Goal: Browse casually: Explore the website without a specific task or goal

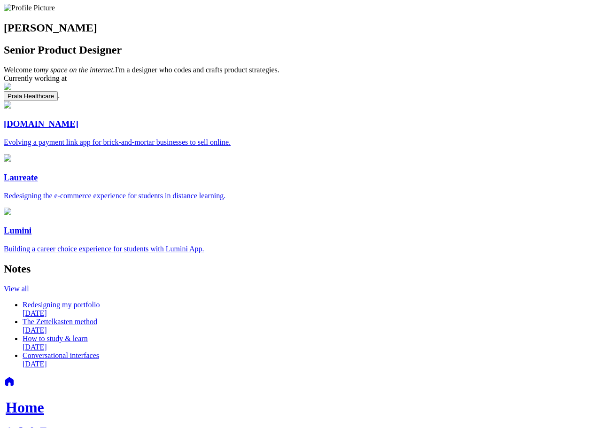
drag, startPoint x: 146, startPoint y: 37, endPoint x: 131, endPoint y: 36, distance: 15.1
click at [55, 12] on img at bounding box center [29, 8] width 51 height 8
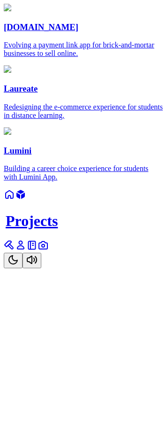
click at [15, 252] on link at bounding box center [9, 248] width 11 height 8
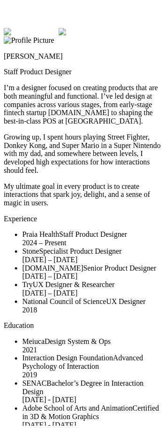
scroll to position [0, 60]
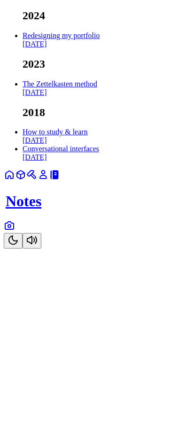
click at [15, 233] on link at bounding box center [9, 229] width 11 height 8
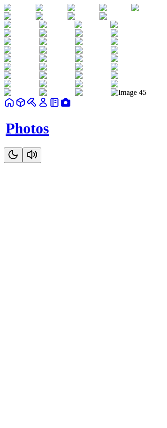
click at [64, 163] on div "Photos" at bounding box center [84, 130] width 160 height 66
click at [15, 110] on link at bounding box center [9, 106] width 11 height 8
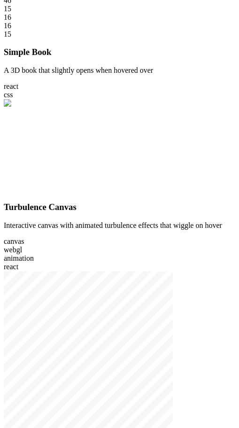
scroll to position [329, 0]
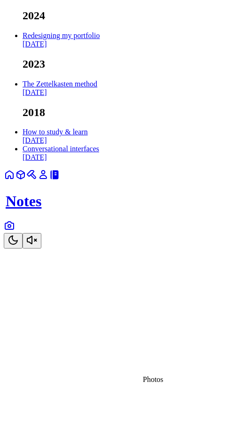
click at [15, 231] on icon at bounding box center [9, 225] width 11 height 11
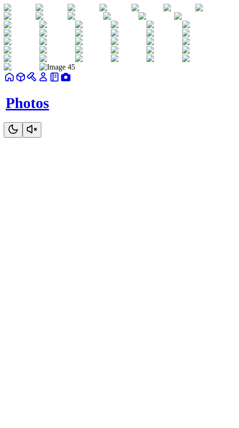
click at [36, 12] on img at bounding box center [20, 8] width 32 height 8
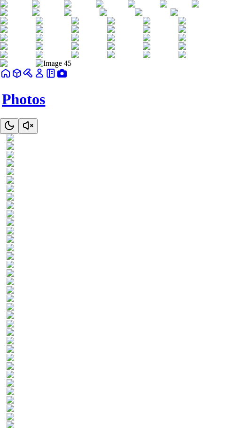
drag, startPoint x: 137, startPoint y: 163, endPoint x: 37, endPoint y: 167, distance: 100.2
click at [62, 142] on img at bounding box center [37, 138] width 61 height 8
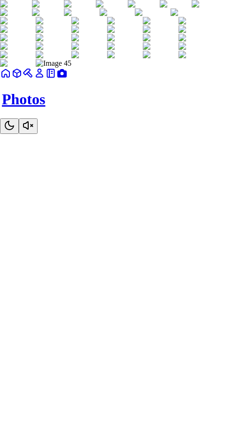
drag, startPoint x: 88, startPoint y: 178, endPoint x: 22, endPoint y: 175, distance: 66.4
drag, startPoint x: 38, startPoint y: 183, endPoint x: 26, endPoint y: 182, distance: 11.8
drag, startPoint x: 134, startPoint y: 183, endPoint x: 26, endPoint y: 180, distance: 108.6
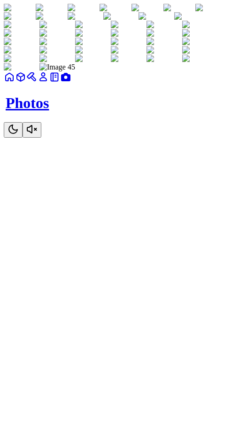
click at [36, 12] on img at bounding box center [20, 8] width 32 height 8
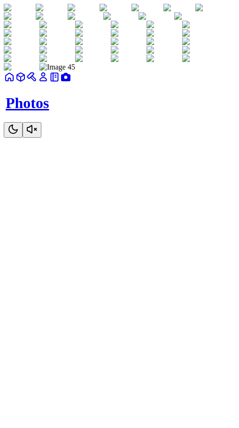
click at [58, 81] on icon at bounding box center [54, 77] width 7 height 8
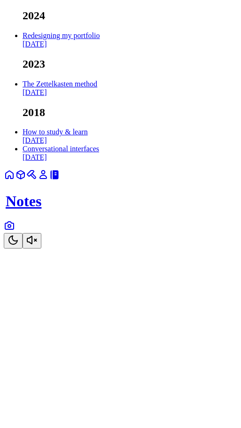
click at [49, 182] on link at bounding box center [43, 178] width 11 height 8
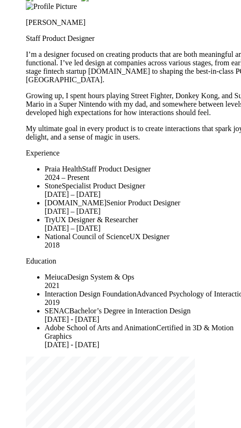
drag, startPoint x: 144, startPoint y: 31, endPoint x: 149, endPoint y: 8, distance: 22.5
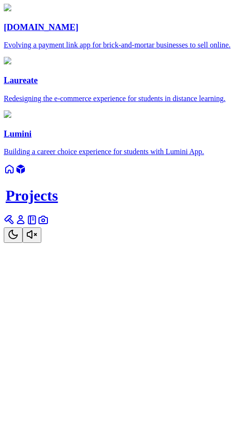
click at [15, 176] on link at bounding box center [9, 172] width 11 height 8
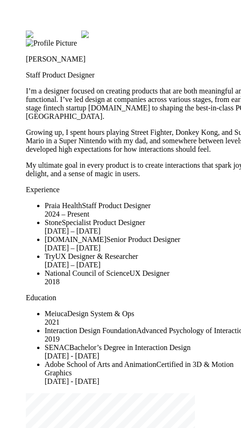
drag, startPoint x: 64, startPoint y: 19, endPoint x: 108, endPoint y: 26, distance: 44.7
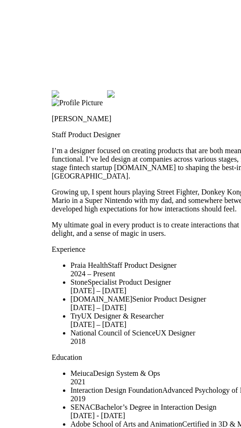
drag, startPoint x: 131, startPoint y: 25, endPoint x: 271, endPoint y: 114, distance: 165.2
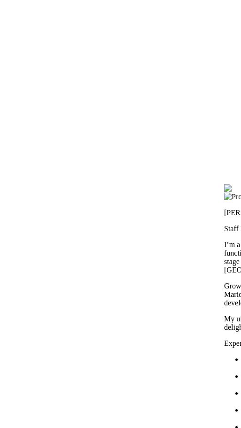
drag, startPoint x: 62, startPoint y: 101, endPoint x: 188, endPoint y: 193, distance: 156.0
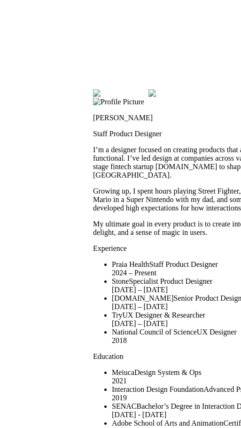
drag, startPoint x: 181, startPoint y: 208, endPoint x: 0, endPoint y: 86, distance: 218.1
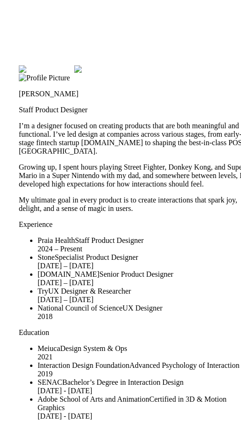
drag, startPoint x: 206, startPoint y: 98, endPoint x: 162, endPoint y: 80, distance: 47.8
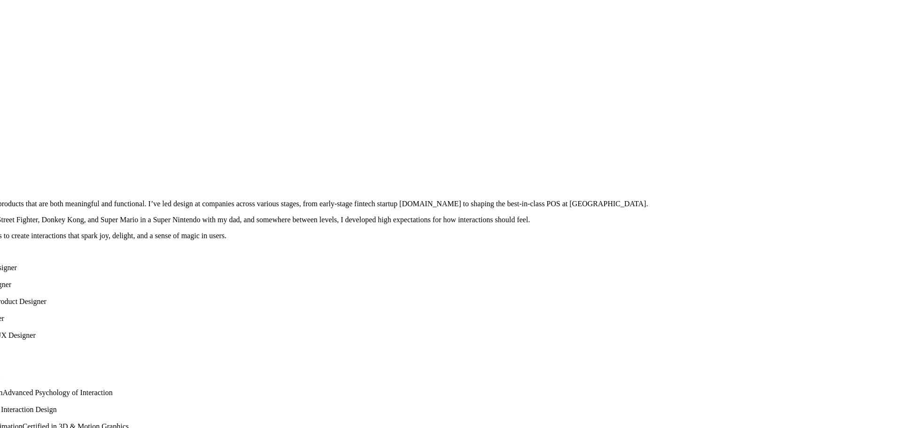
drag, startPoint x: 0, startPoint y: 0, endPoint x: 631, endPoint y: 347, distance: 720.1
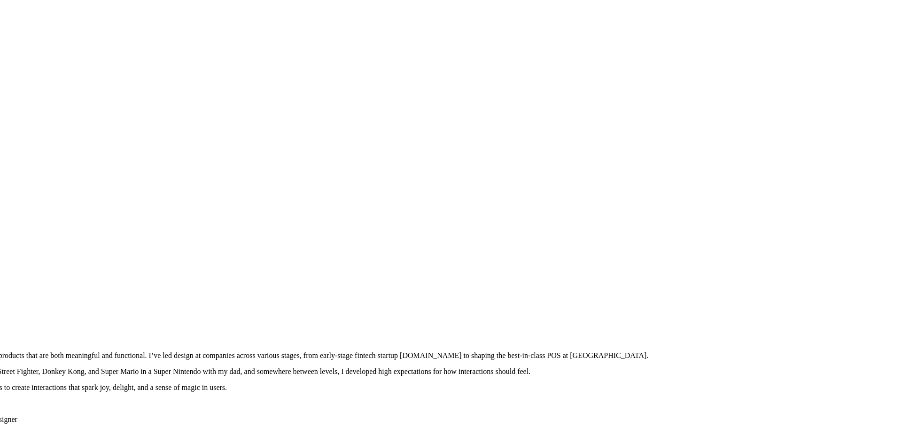
drag, startPoint x: 447, startPoint y: 175, endPoint x: 466, endPoint y: 349, distance: 175.4
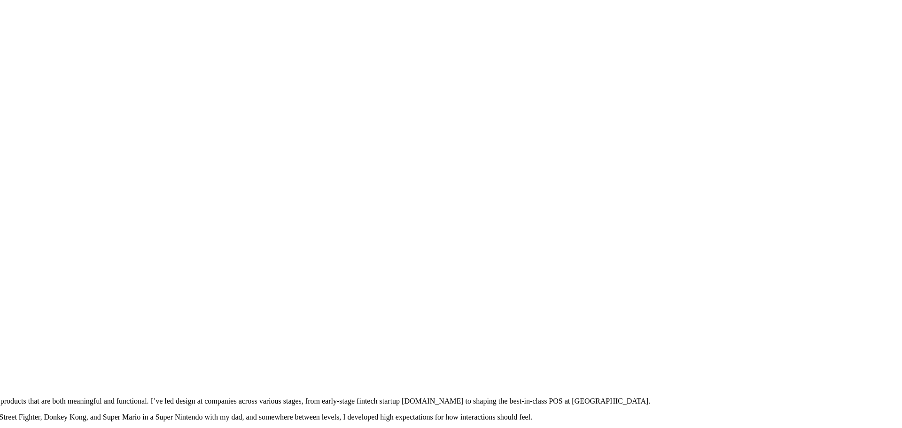
drag, startPoint x: 364, startPoint y: 312, endPoint x: 218, endPoint y: 380, distance: 161.3
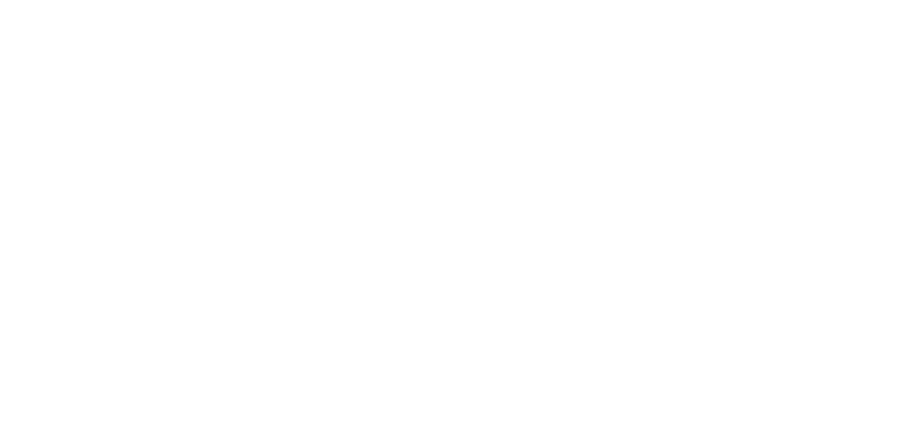
drag, startPoint x: 703, startPoint y: 312, endPoint x: 587, endPoint y: 387, distance: 138.7
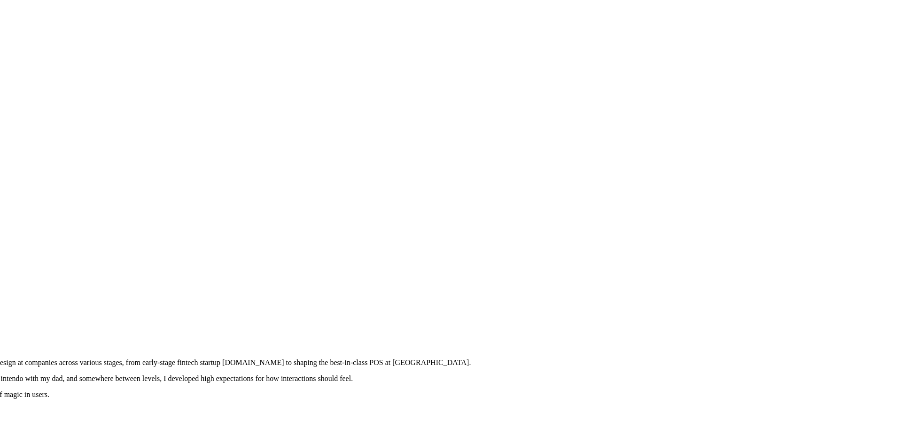
drag, startPoint x: 671, startPoint y: 334, endPoint x: 645, endPoint y: 118, distance: 217.7
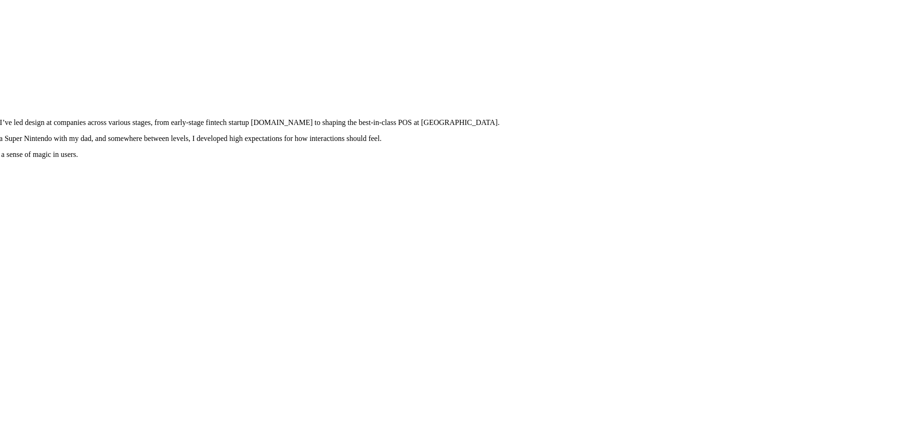
drag, startPoint x: 606, startPoint y: 220, endPoint x: 678, endPoint y: 1, distance: 230.2
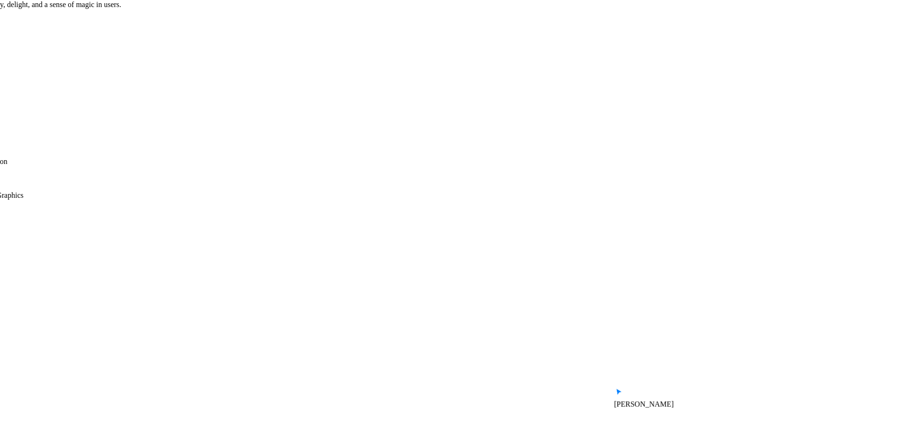
drag, startPoint x: 548, startPoint y: 221, endPoint x: 651, endPoint y: 31, distance: 216.8
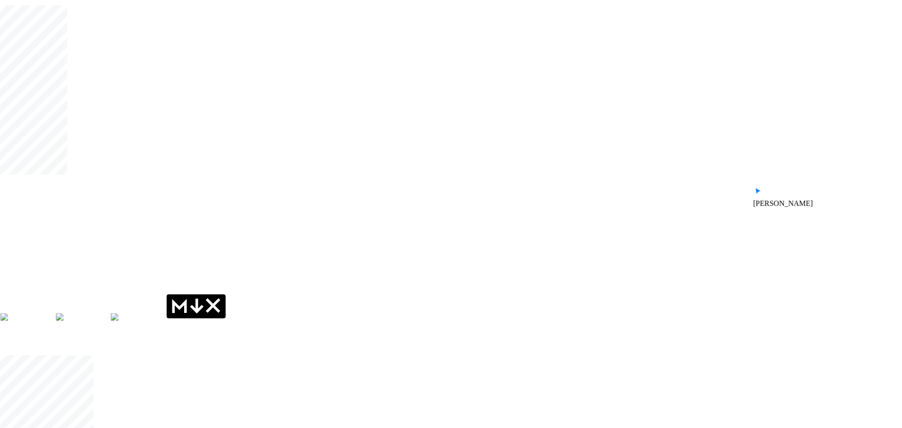
drag, startPoint x: 491, startPoint y: 221, endPoint x: 671, endPoint y: 40, distance: 254.9
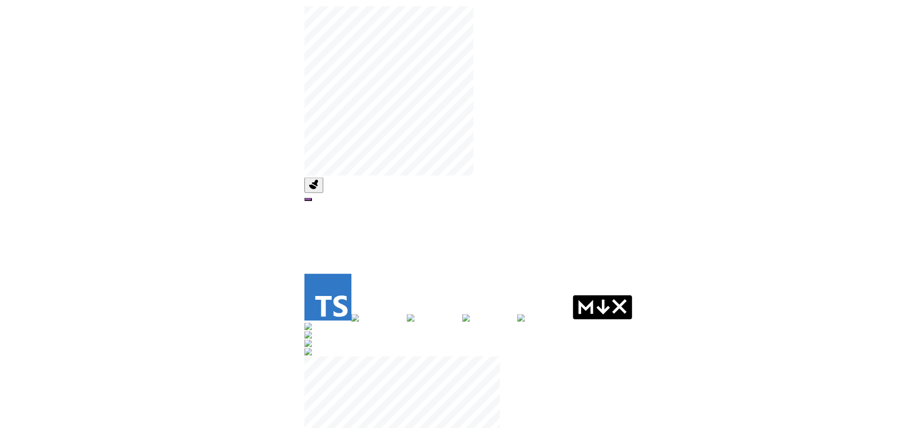
drag, startPoint x: 335, startPoint y: 116, endPoint x: 611, endPoint y: 228, distance: 298.3
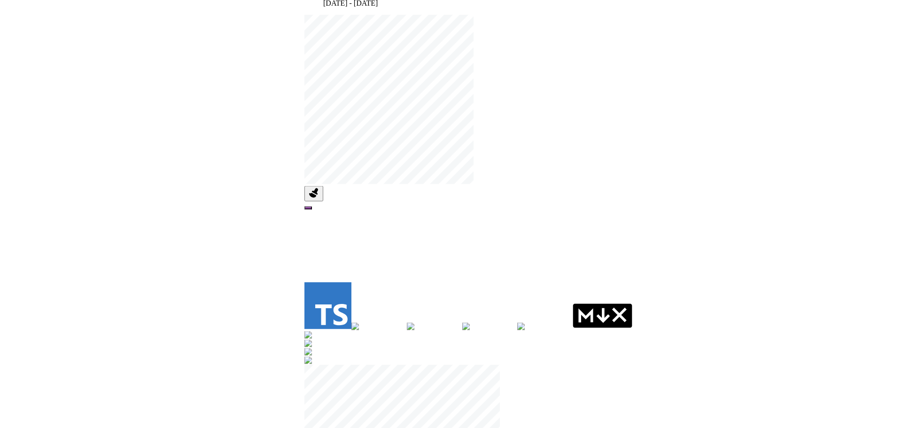
drag, startPoint x: 353, startPoint y: 80, endPoint x: 356, endPoint y: 267, distance: 186.6
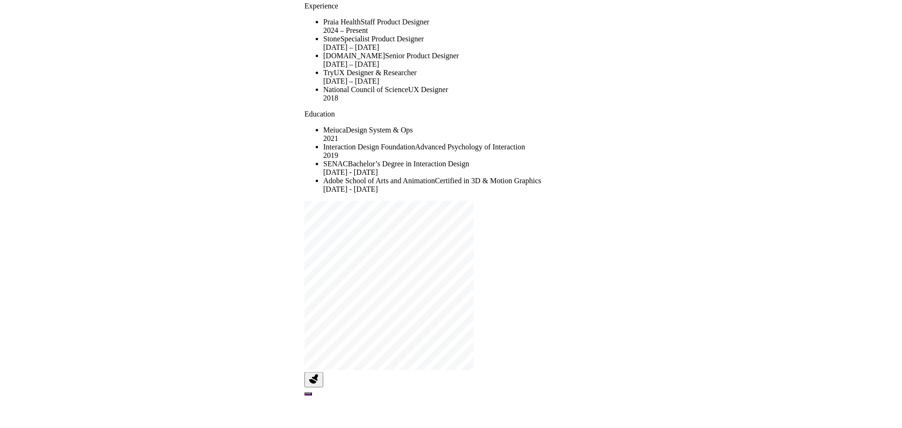
drag, startPoint x: 235, startPoint y: 160, endPoint x: 230, endPoint y: 306, distance: 145.8
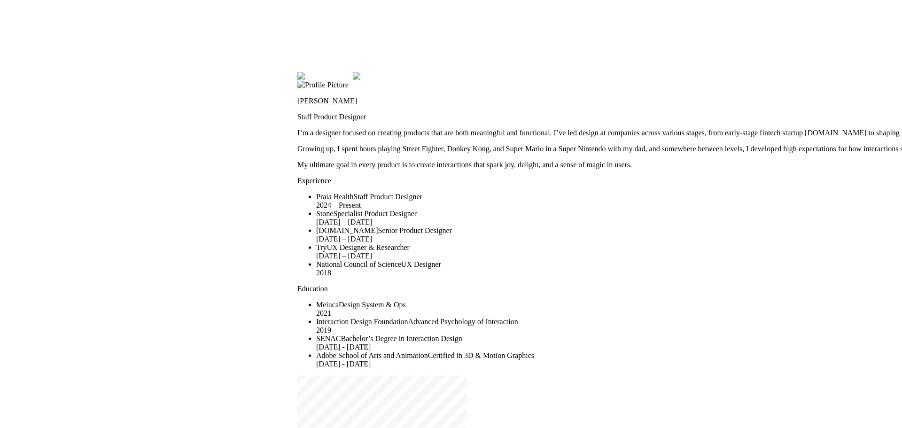
drag, startPoint x: 372, startPoint y: 190, endPoint x: 350, endPoint y: 328, distance: 139.9
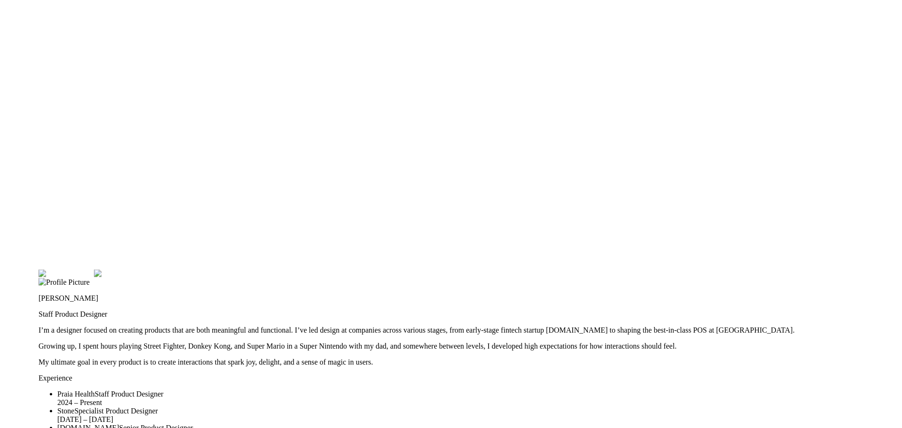
drag, startPoint x: 484, startPoint y: 147, endPoint x: 252, endPoint y: 204, distance: 238.6
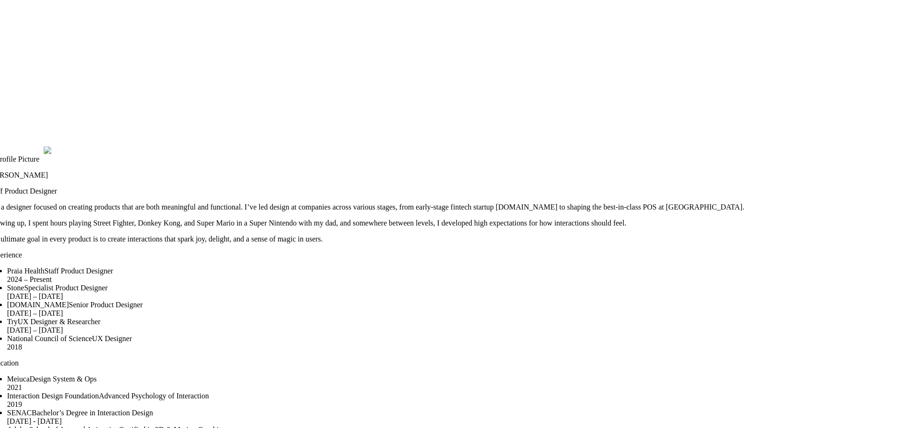
drag, startPoint x: 612, startPoint y: 253, endPoint x: 502, endPoint y: 37, distance: 242.2
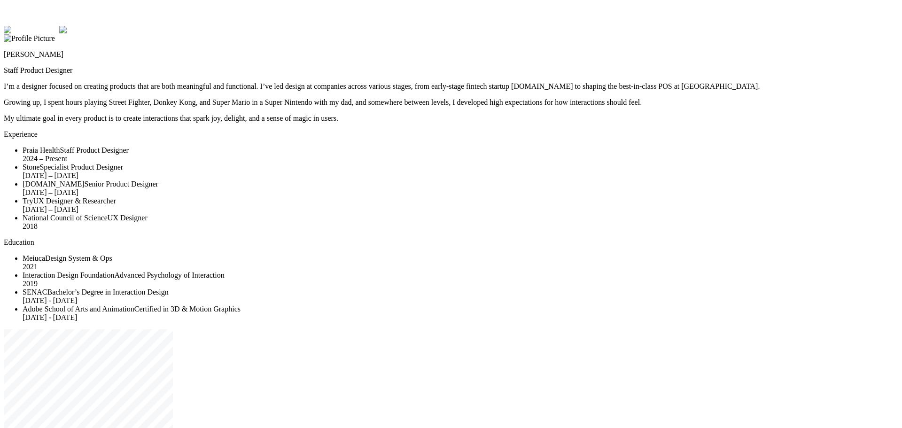
drag, startPoint x: 0, startPoint y: 0, endPoint x: 757, endPoint y: 264, distance: 802.0
drag, startPoint x: 719, startPoint y: 135, endPoint x: 773, endPoint y: 107, distance: 61.0
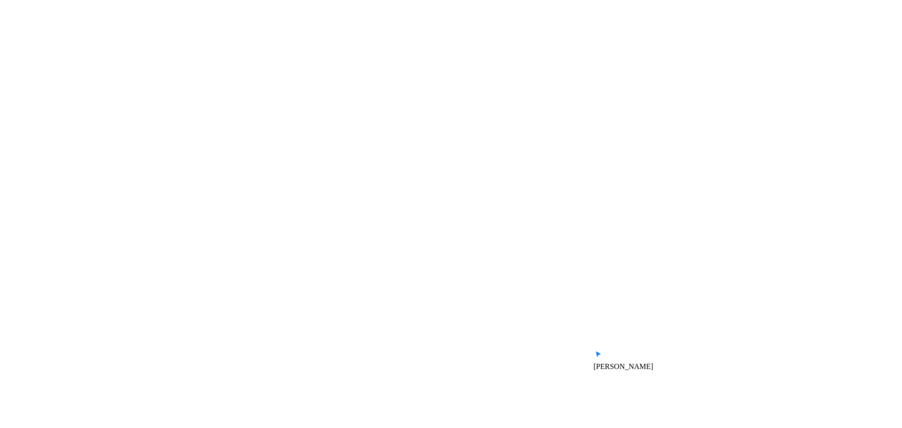
drag, startPoint x: 789, startPoint y: 223, endPoint x: 561, endPoint y: 120, distance: 249.7
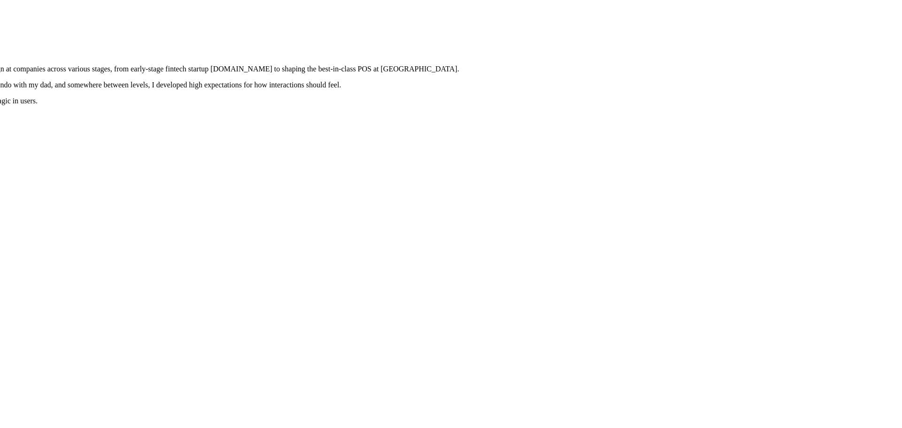
drag, startPoint x: 555, startPoint y: 150, endPoint x: 378, endPoint y: 273, distance: 214.5
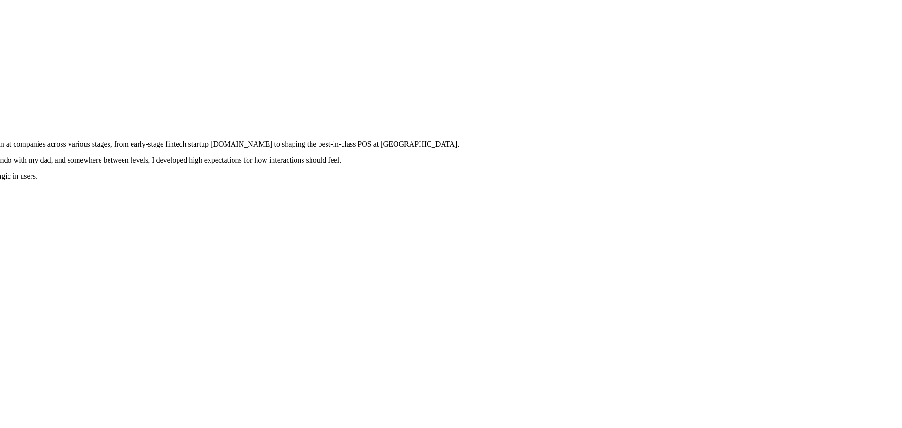
drag, startPoint x: 505, startPoint y: 300, endPoint x: 500, endPoint y: 356, distance: 56.6
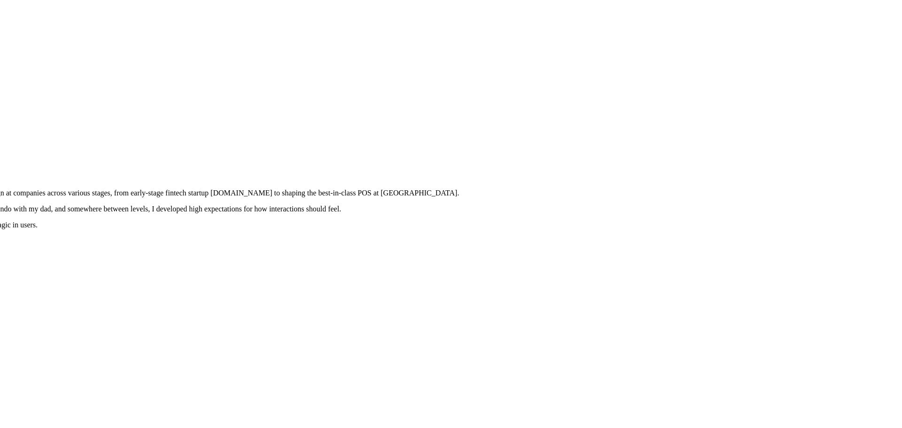
drag, startPoint x: 554, startPoint y: 167, endPoint x: 540, endPoint y: 317, distance: 151.0
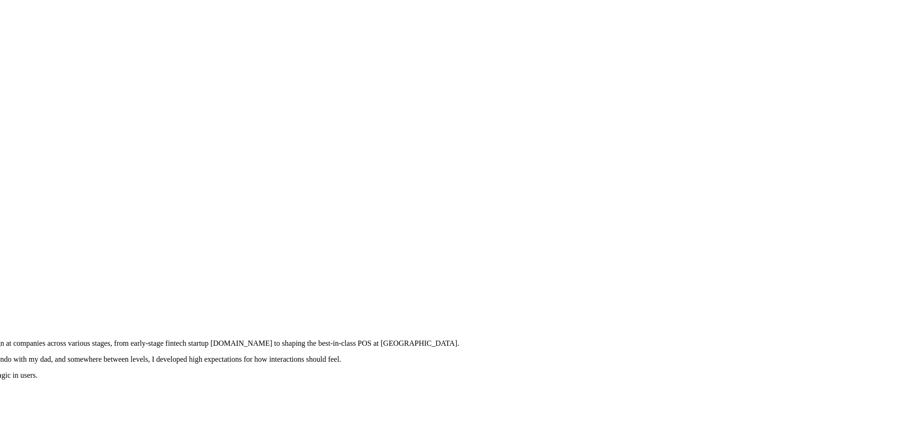
drag, startPoint x: 511, startPoint y: 309, endPoint x: 516, endPoint y: 379, distance: 70.7
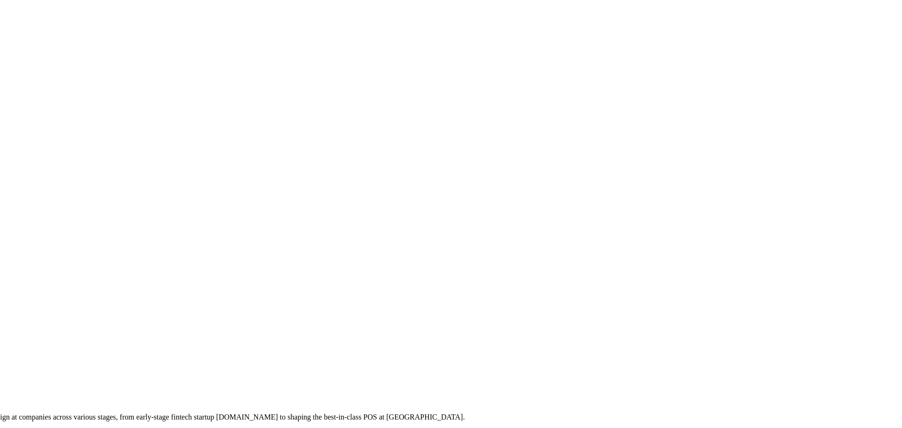
drag, startPoint x: 346, startPoint y: 336, endPoint x: 511, endPoint y: 398, distance: 176.3
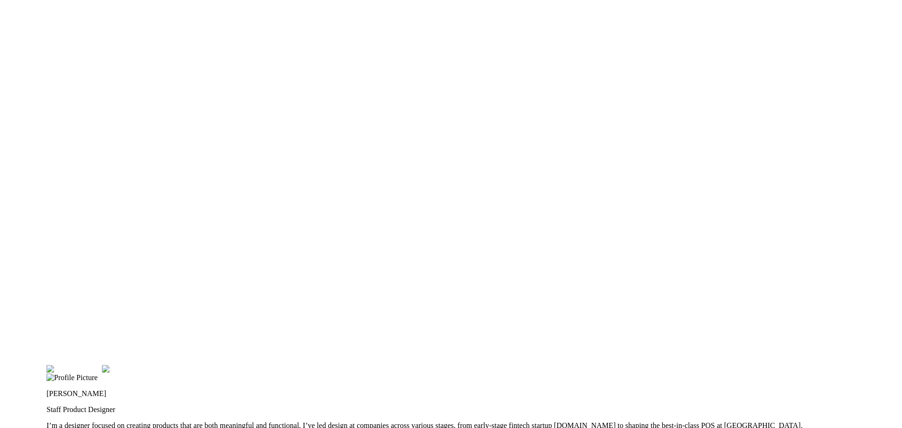
drag, startPoint x: 328, startPoint y: 357, endPoint x: 499, endPoint y: 305, distance: 178.9
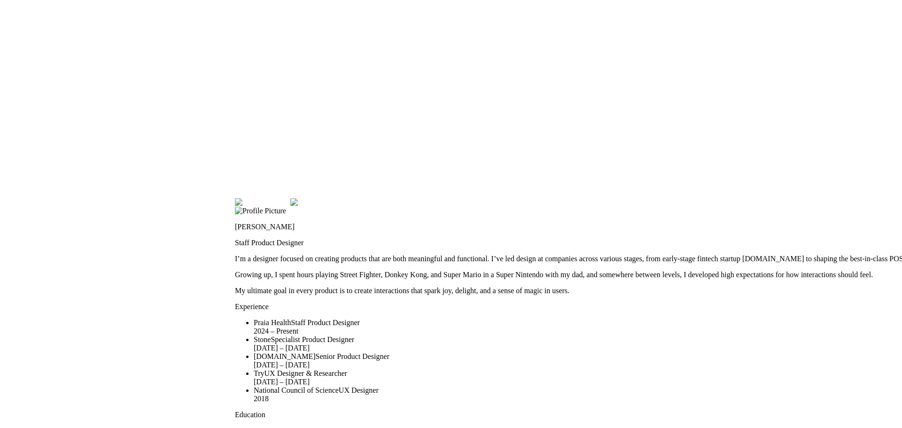
drag, startPoint x: 278, startPoint y: 347, endPoint x: 465, endPoint y: 154, distance: 268.6
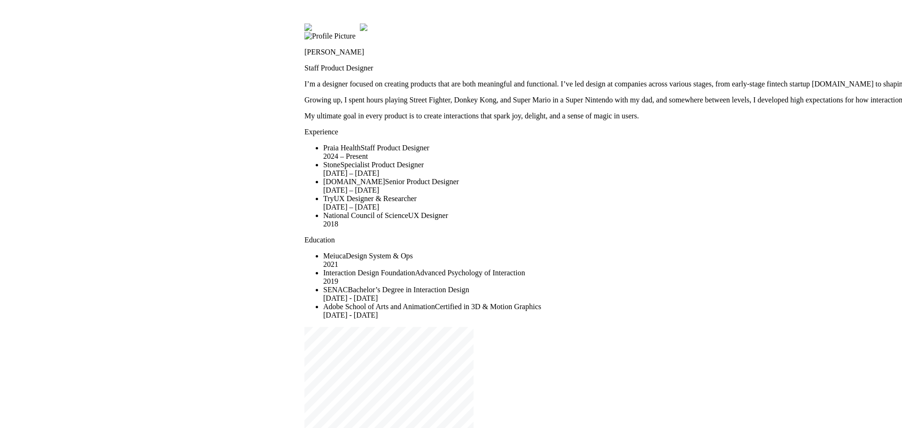
drag, startPoint x: 362, startPoint y: 289, endPoint x: 412, endPoint y: 184, distance: 116.5
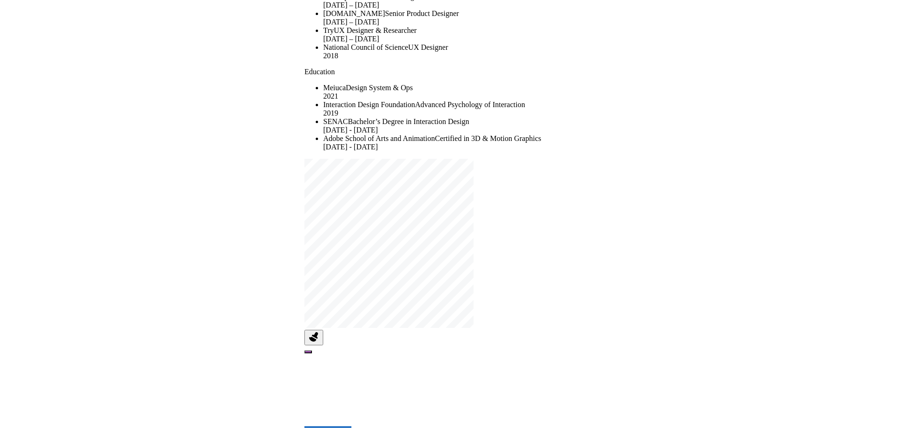
drag, startPoint x: 261, startPoint y: 270, endPoint x: 302, endPoint y: 128, distance: 147.7
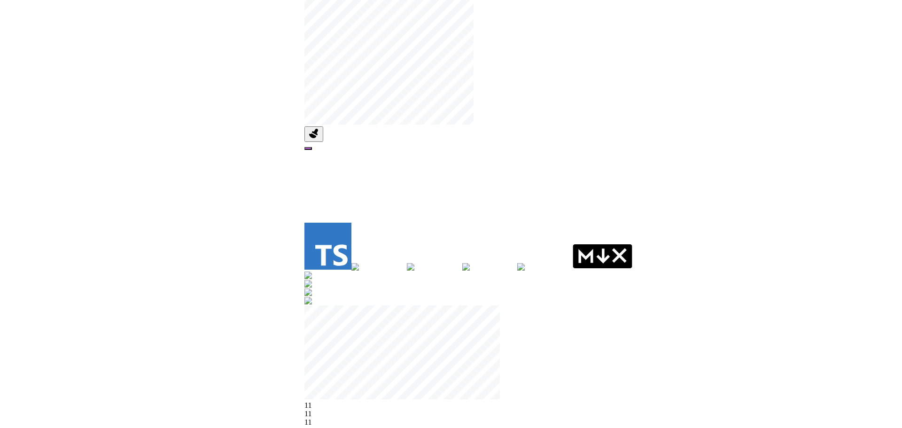
drag, startPoint x: 263, startPoint y: 196, endPoint x: 290, endPoint y: 78, distance: 120.4
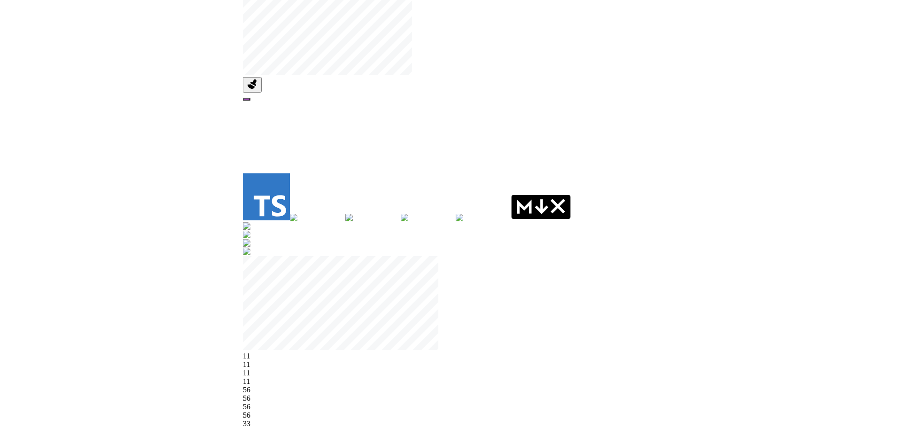
drag, startPoint x: 489, startPoint y: 206, endPoint x: 426, endPoint y: 190, distance: 65.0
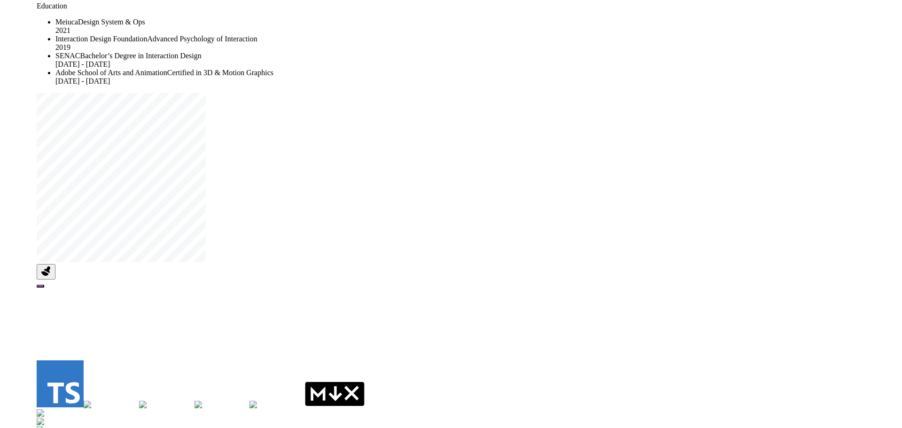
drag, startPoint x: 458, startPoint y: 172, endPoint x: 421, endPoint y: 299, distance: 133.1
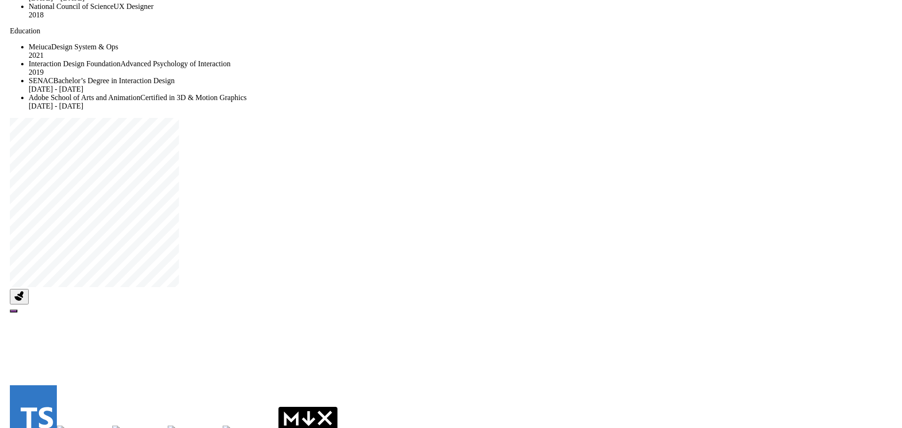
drag, startPoint x: 626, startPoint y: 272, endPoint x: 625, endPoint y: 314, distance: 41.9
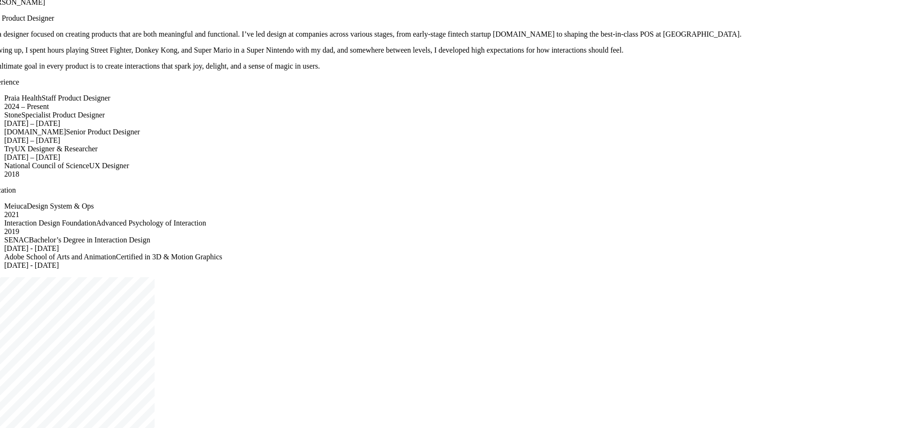
drag, startPoint x: 585, startPoint y: 19, endPoint x: 605, endPoint y: 137, distance: 119.7
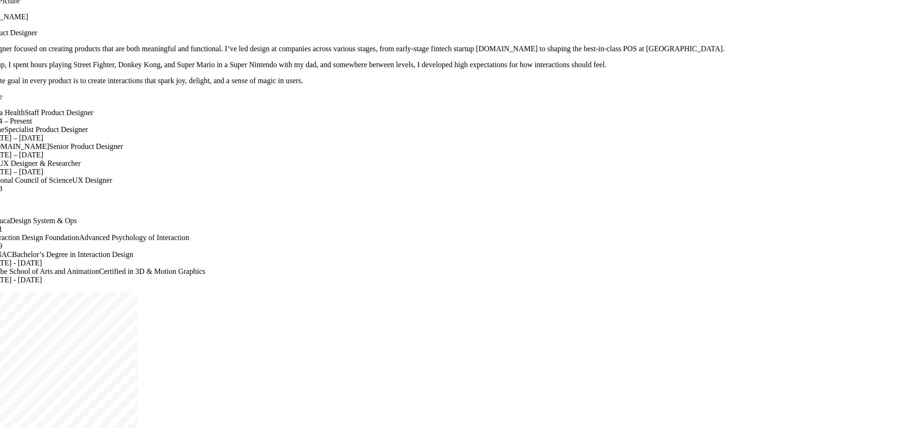
drag, startPoint x: 754, startPoint y: 211, endPoint x: 626, endPoint y: 59, distance: 198.1
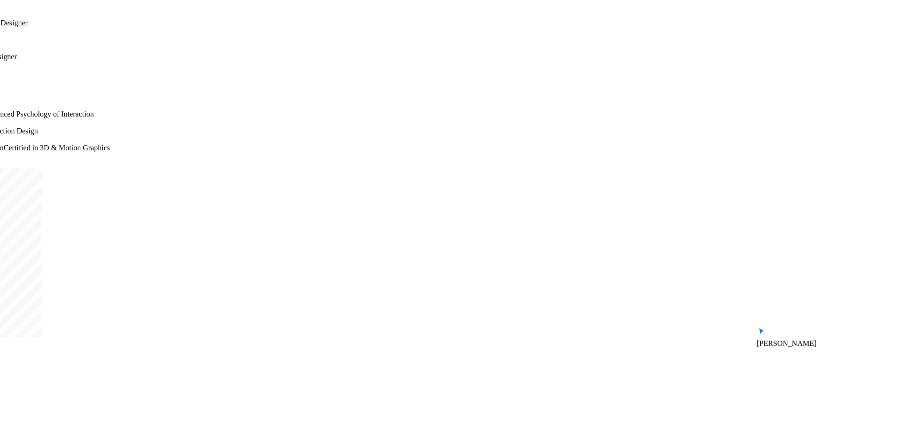
drag, startPoint x: 597, startPoint y: 234, endPoint x: 594, endPoint y: 34, distance: 200.3
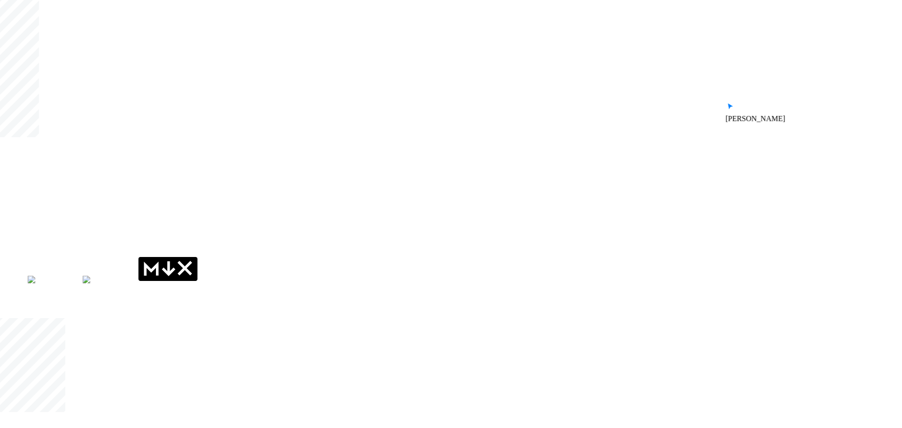
drag, startPoint x: 542, startPoint y: 106, endPoint x: 547, endPoint y: 67, distance: 39.2
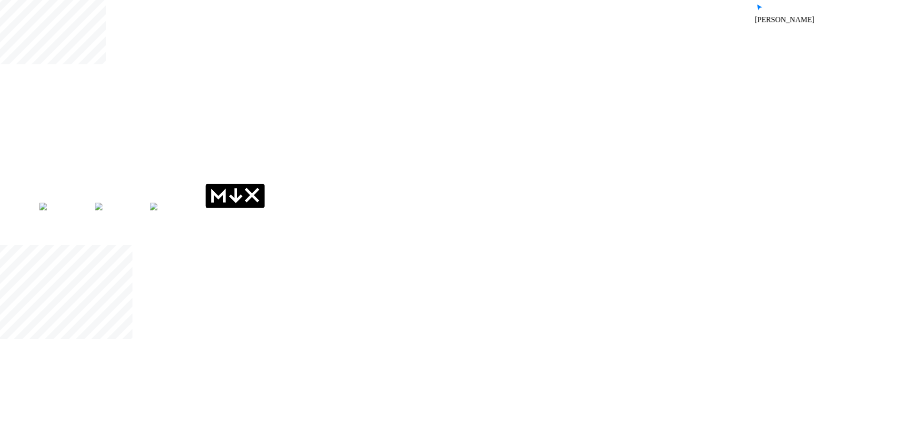
drag, startPoint x: 488, startPoint y: 241, endPoint x: 655, endPoint y: 241, distance: 167.3
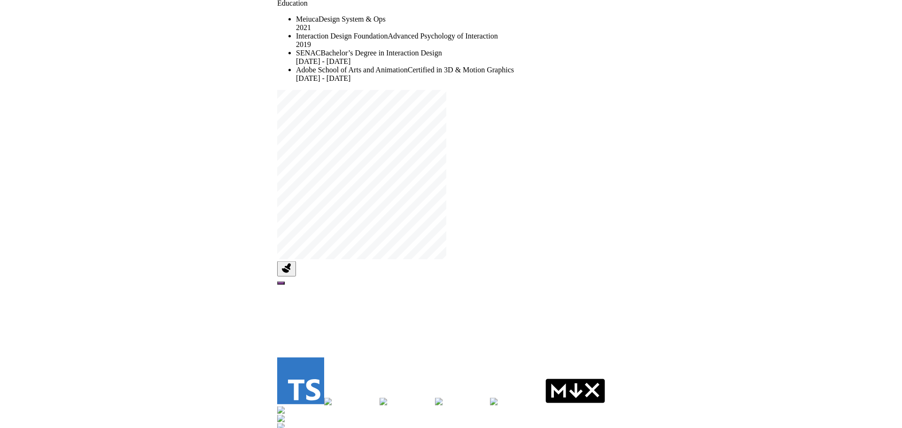
drag, startPoint x: 311, startPoint y: 95, endPoint x: 566, endPoint y: 335, distance: 350.5
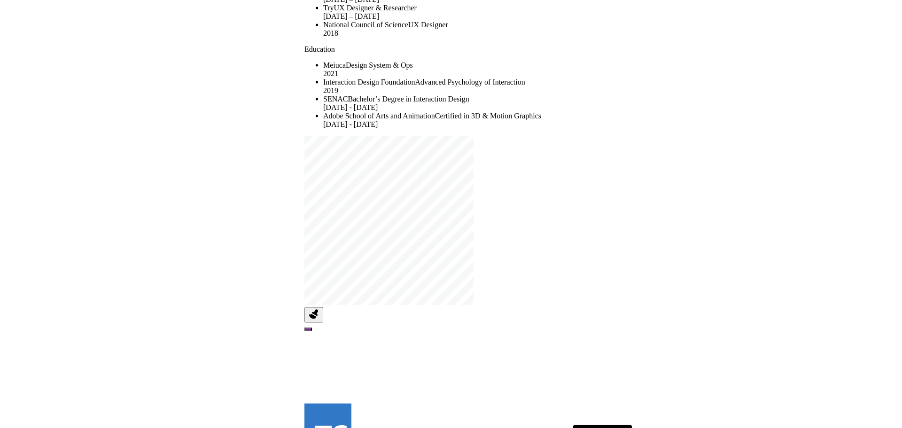
drag, startPoint x: 412, startPoint y: 291, endPoint x: 420, endPoint y: 327, distance: 36.5
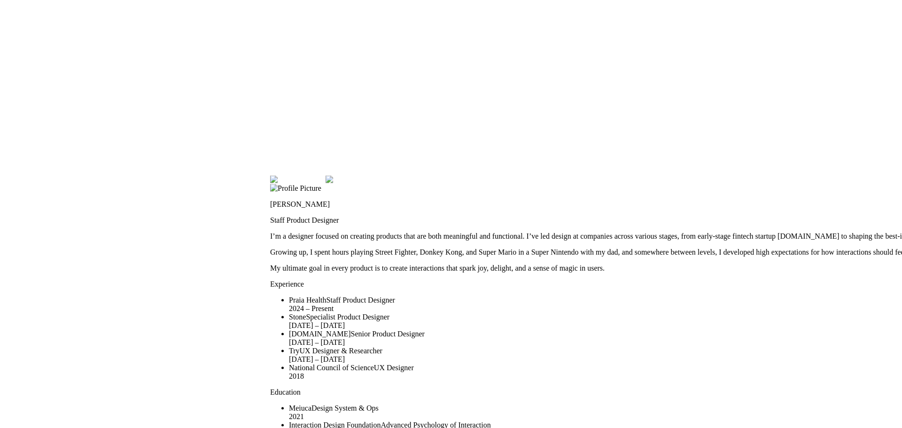
drag, startPoint x: 394, startPoint y: 147, endPoint x: 362, endPoint y: 368, distance: 223.7
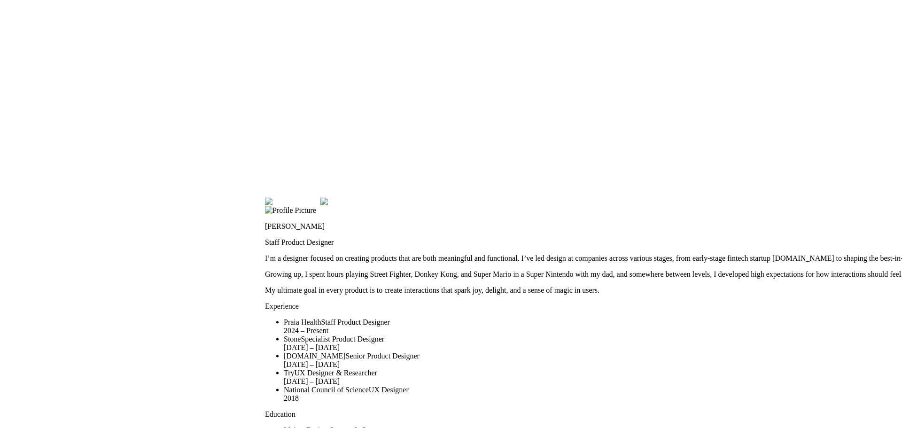
drag, startPoint x: 472, startPoint y: 125, endPoint x: 428, endPoint y: 220, distance: 103.7
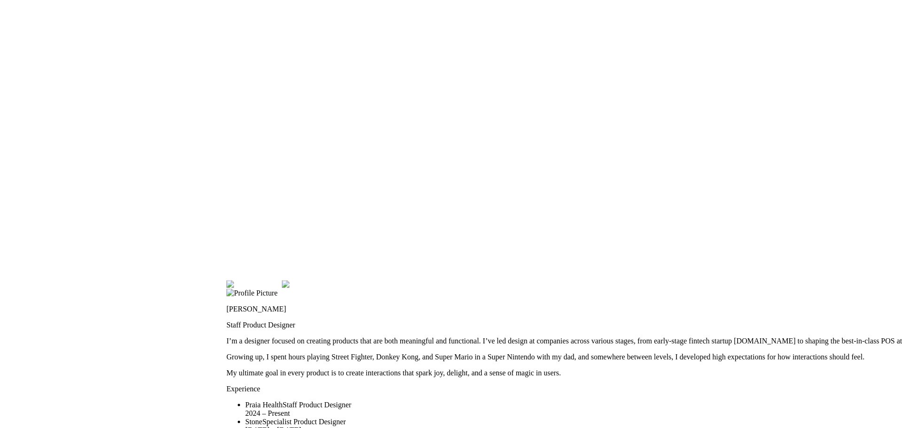
drag, startPoint x: 485, startPoint y: 164, endPoint x: 404, endPoint y: 279, distance: 140.7
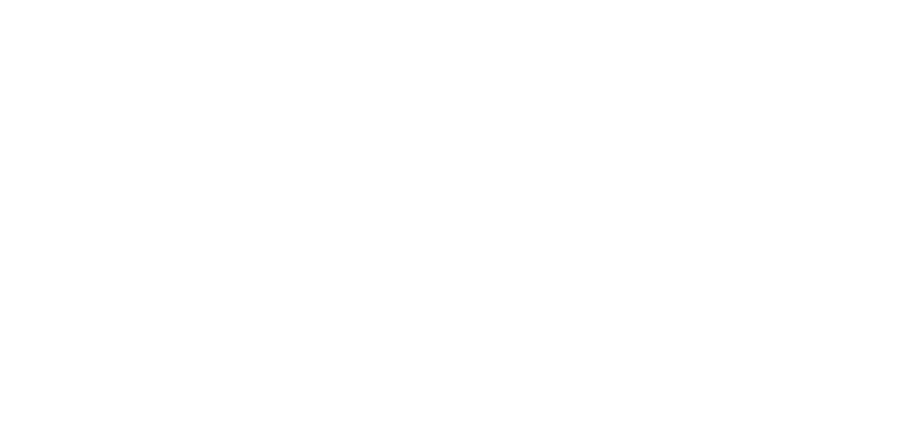
drag, startPoint x: 702, startPoint y: 147, endPoint x: 379, endPoint y: 90, distance: 327.8
drag, startPoint x: 719, startPoint y: 336, endPoint x: 544, endPoint y: 235, distance: 202.0
drag, startPoint x: 693, startPoint y: 288, endPoint x: 655, endPoint y: 404, distance: 122.2
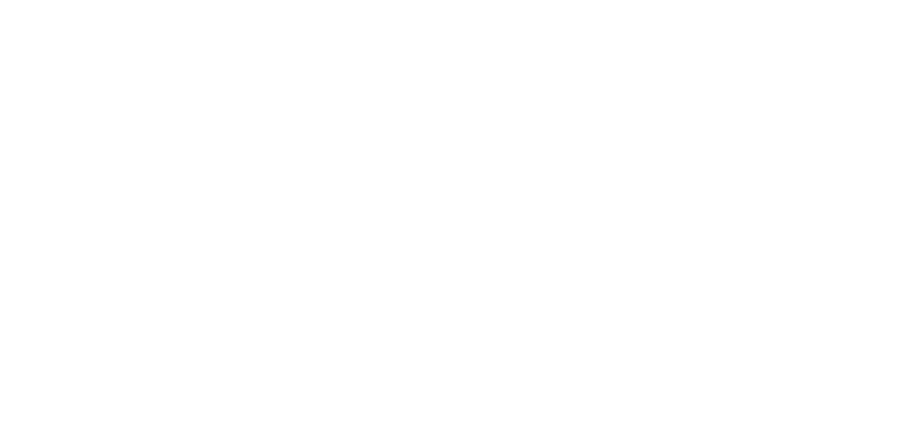
drag, startPoint x: 637, startPoint y: 238, endPoint x: 616, endPoint y: 336, distance: 100.1
drag, startPoint x: 282, startPoint y: 213, endPoint x: 757, endPoint y: 261, distance: 477.6
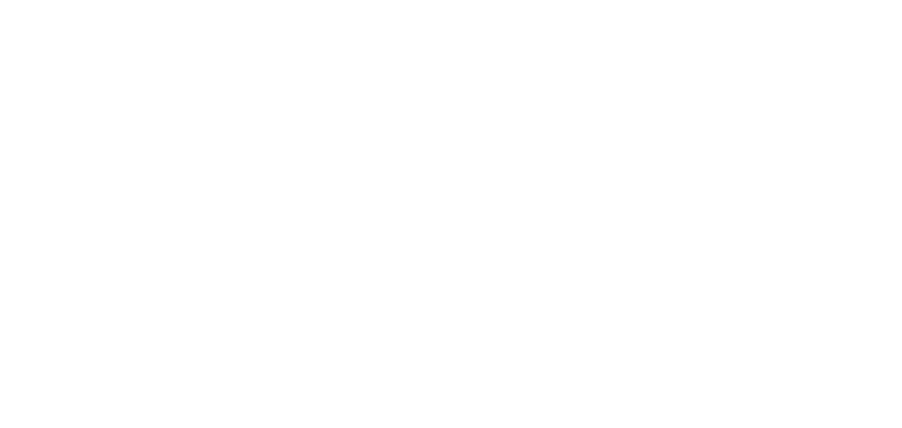
drag, startPoint x: 317, startPoint y: 213, endPoint x: 617, endPoint y: 219, distance: 300.4
drag, startPoint x: 249, startPoint y: 271, endPoint x: 315, endPoint y: 36, distance: 243.9
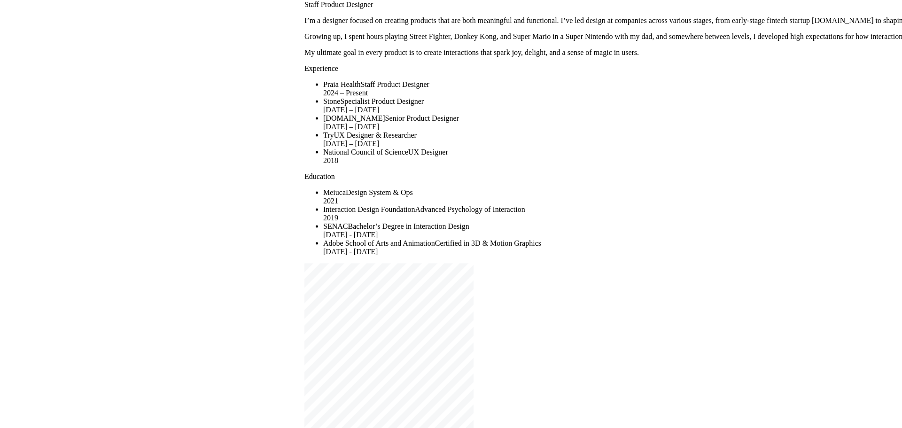
drag, startPoint x: 235, startPoint y: 222, endPoint x: 294, endPoint y: 32, distance: 198.8
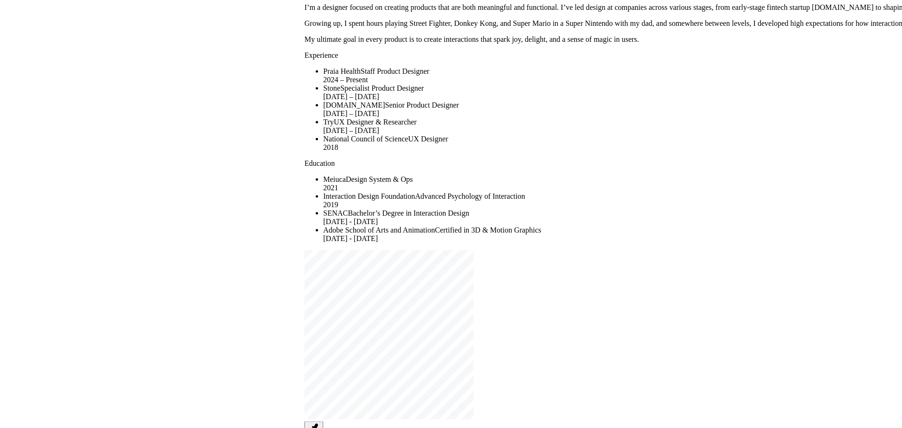
drag, startPoint x: 259, startPoint y: 282, endPoint x: 27, endPoint y: 44, distance: 332.7
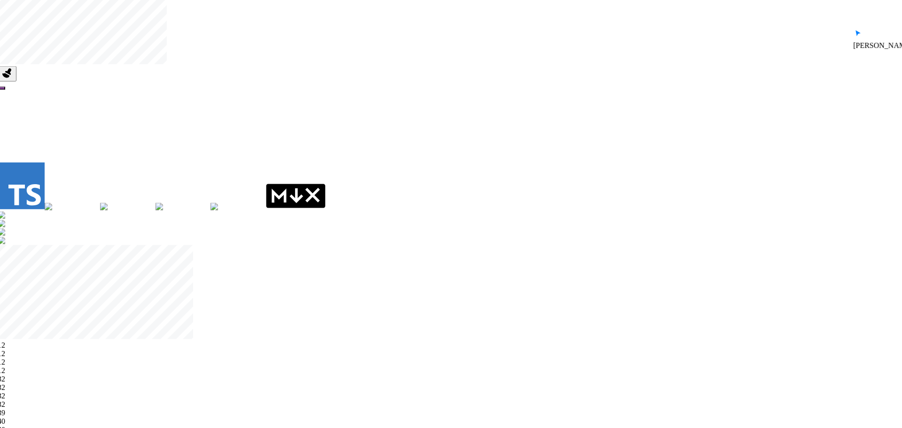
drag, startPoint x: 513, startPoint y: 130, endPoint x: 474, endPoint y: 12, distance: 124.4
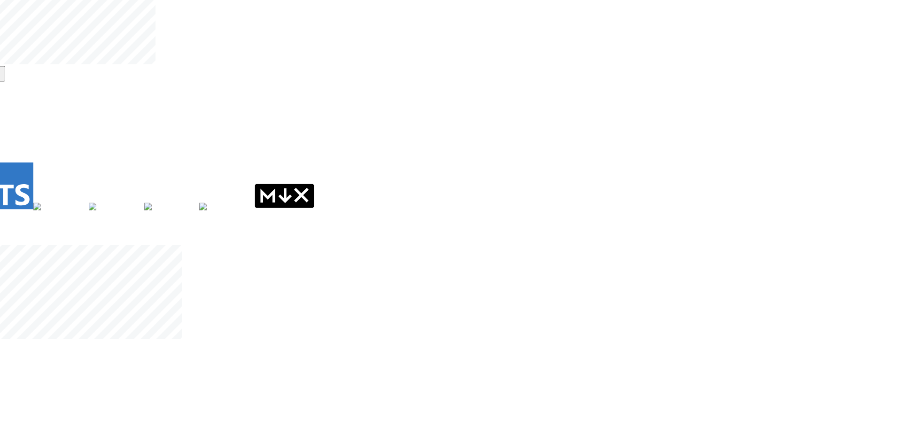
drag, startPoint x: 591, startPoint y: 168, endPoint x: 569, endPoint y: 146, distance: 31.2
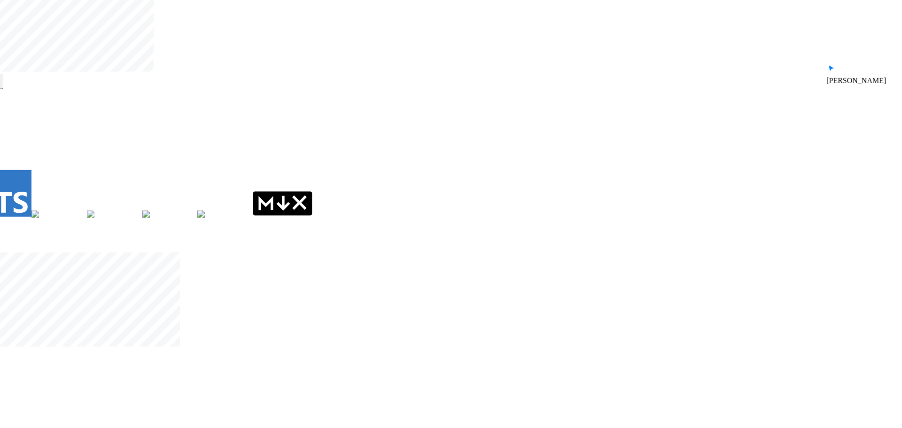
drag, startPoint x: 597, startPoint y: 126, endPoint x: 537, endPoint y: 328, distance: 210.3
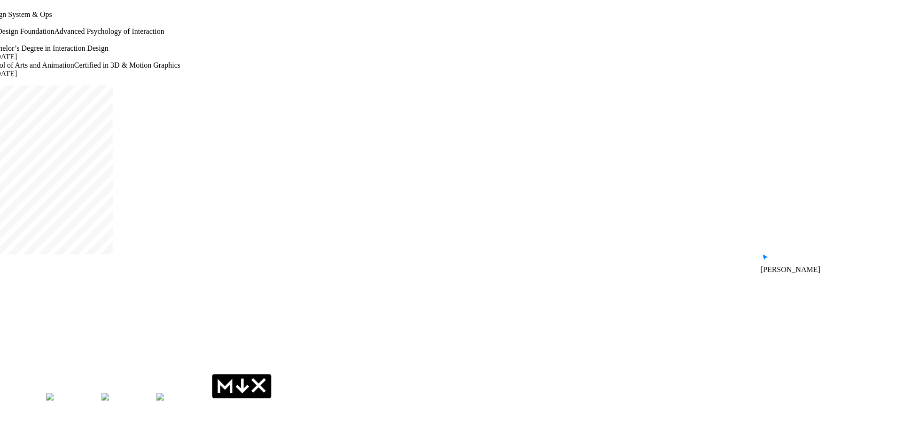
drag, startPoint x: 556, startPoint y: 167, endPoint x: 508, endPoint y: 401, distance: 238.6
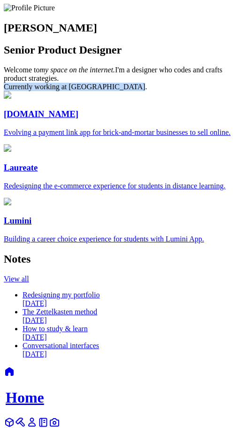
drag, startPoint x: 144, startPoint y: 133, endPoint x: 13, endPoint y: 133, distance: 131.1
click at [13, 91] on span "Welcome to my space on the internet. I'm a designer who codes and crafts produc…" at bounding box center [113, 78] width 219 height 25
drag, startPoint x: 13, startPoint y: 133, endPoint x: 137, endPoint y: 134, distance: 123.6
click at [137, 91] on span "Welcome to my space on the internet. I'm a designer who codes and crafts produc…" at bounding box center [113, 78] width 219 height 25
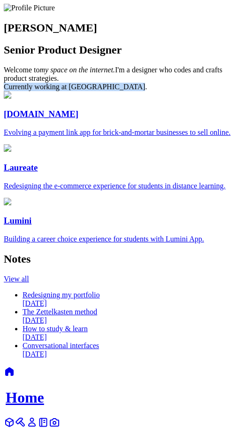
click at [137, 91] on span "Welcome to my space on the internet. I'm a designer who codes and crafts produc…" at bounding box center [113, 78] width 219 height 25
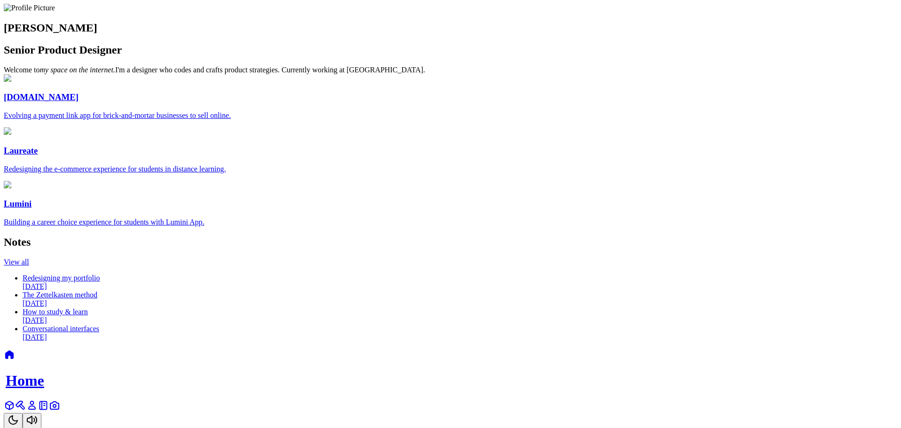
click at [425, 74] on span "Welcome to my space on the internet. I'm a designer who codes and crafts produc…" at bounding box center [214, 70] width 421 height 8
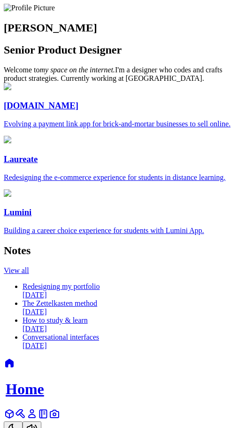
click at [121, 46] on section "Andre Souza Senior Product Designer Welcome to my space on the internet. I'm a …" at bounding box center [120, 43] width 232 height 79
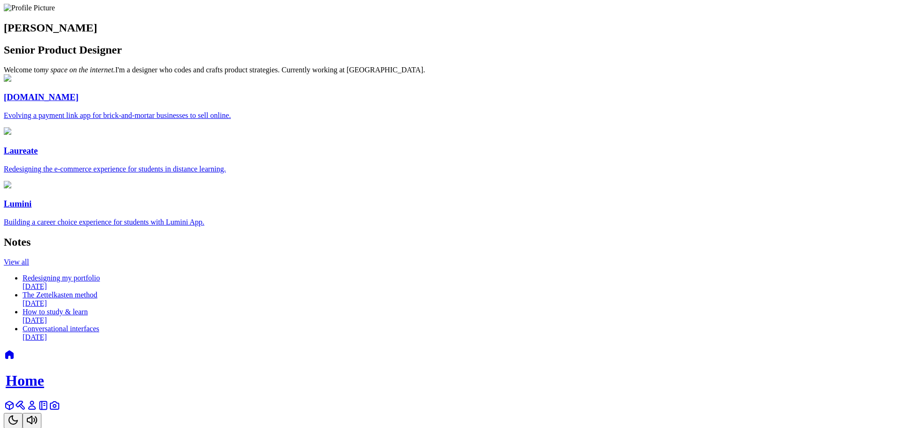
click at [477, 401] on div "Home" at bounding box center [450, 388] width 893 height 79
click at [684, 210] on div "Andre Souza Senior Product Designer Welcome to my space on the internet. I'm a …" at bounding box center [450, 173] width 893 height 338
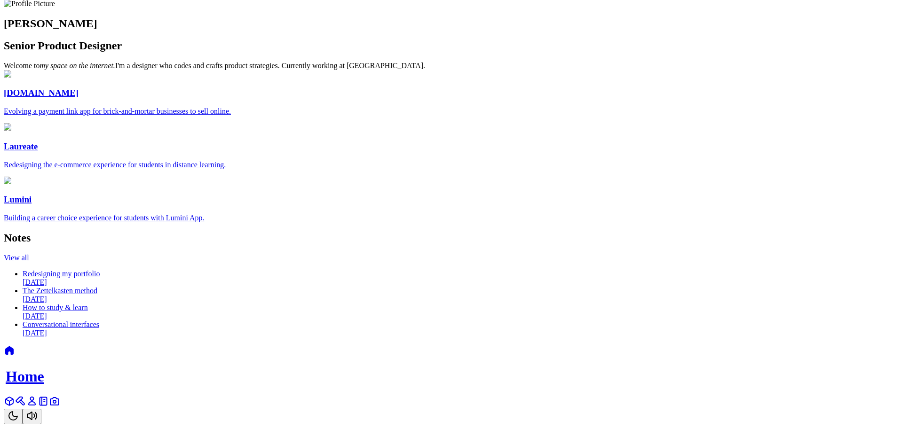
scroll to position [47, 0]
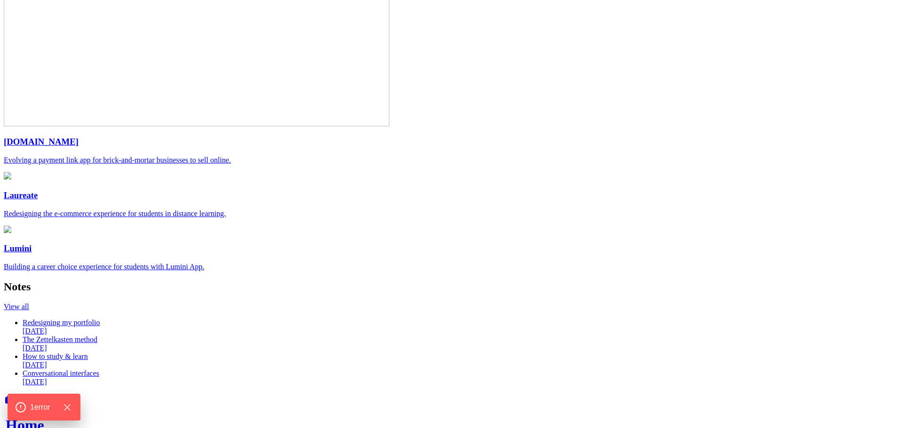
scroll to position [94, 0]
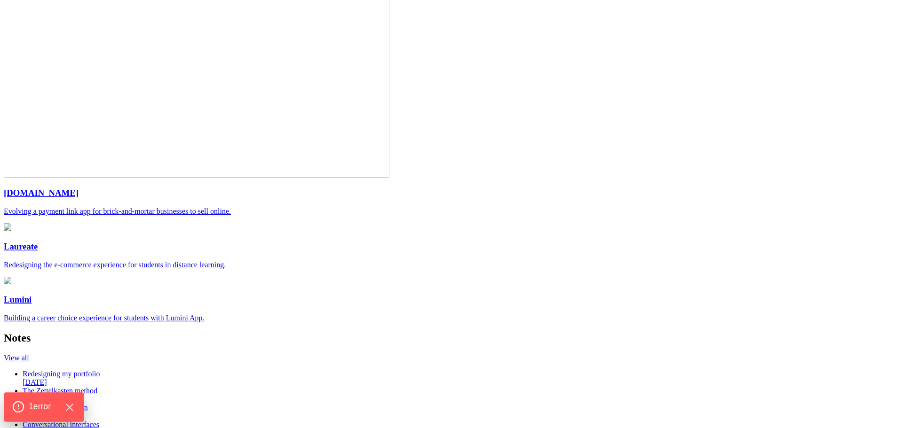
click at [53, 412] on div "1 error" at bounding box center [43, 407] width 63 height 13
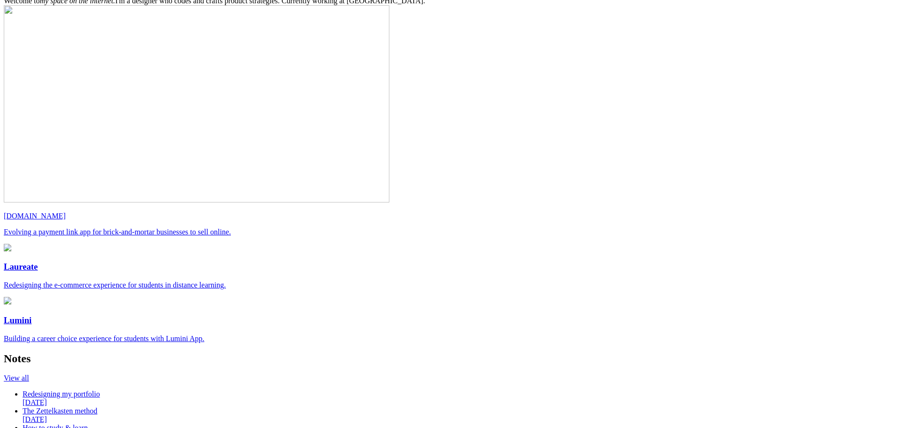
scroll to position [47, 0]
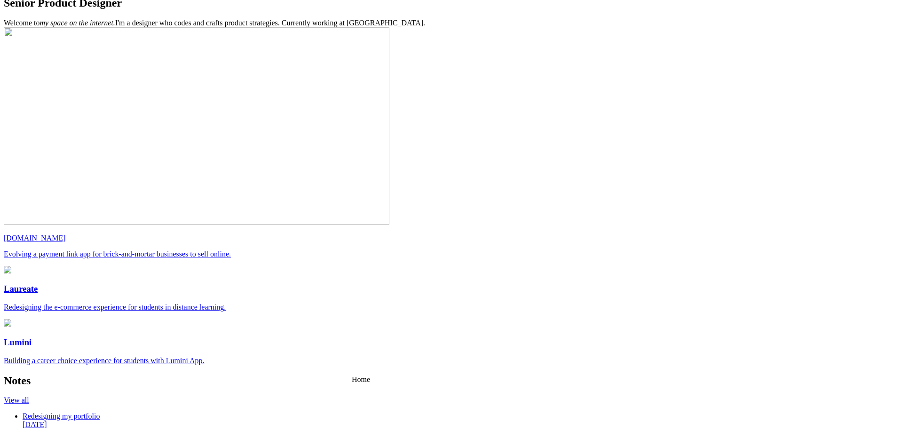
click at [765, 155] on div "[PERSON_NAME] Senior Product Designer Welcome to my space on the internet. I'm …" at bounding box center [450, 218] width 893 height 523
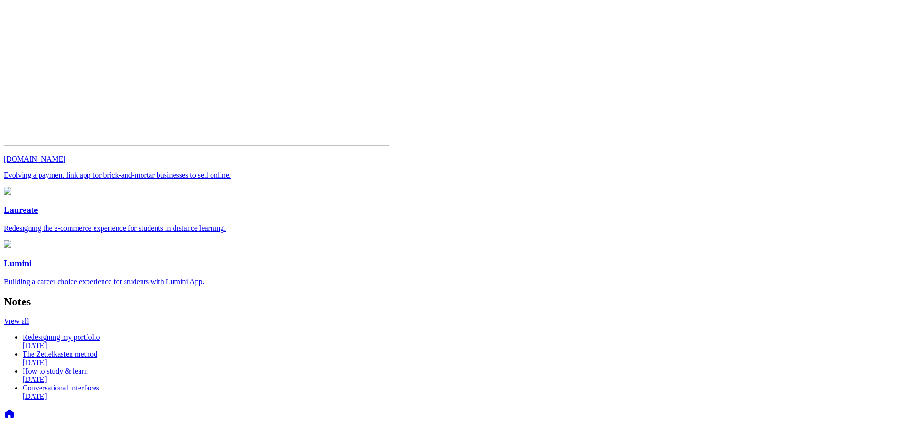
scroll to position [141, 0]
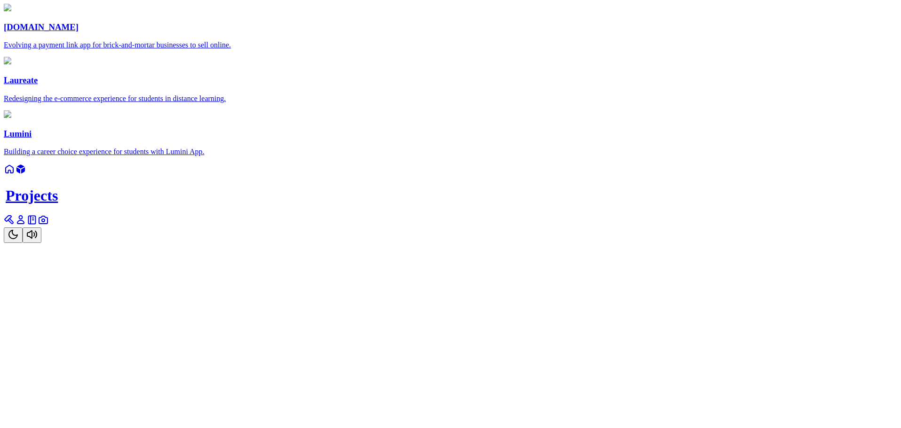
scroll to position [705, 0]
click at [15, 226] on icon at bounding box center [9, 219] width 11 height 11
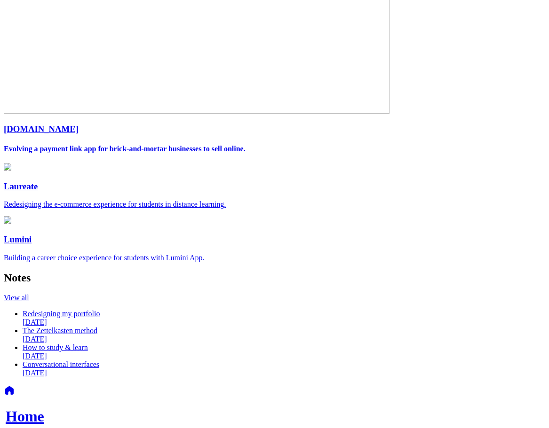
scroll to position [162, 0]
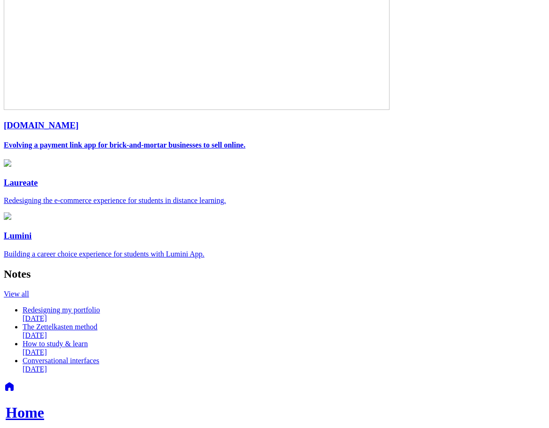
drag, startPoint x: 144, startPoint y: 290, endPoint x: 34, endPoint y: 294, distance: 109.6
click at [34, 294] on div "[PERSON_NAME] Senior Product Designer Welcome to my space on the internet. I'm …" at bounding box center [274, 108] width 541 height 532
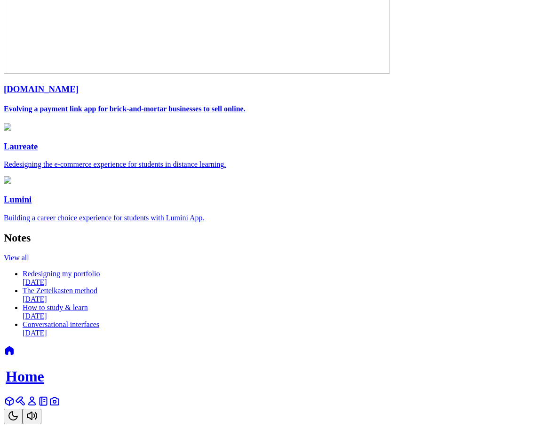
scroll to position [867, 0]
click at [330, 402] on div "Home" at bounding box center [274, 384] width 541 height 79
click at [23, 409] on button "Toggle Theme" at bounding box center [13, 417] width 19 height 16
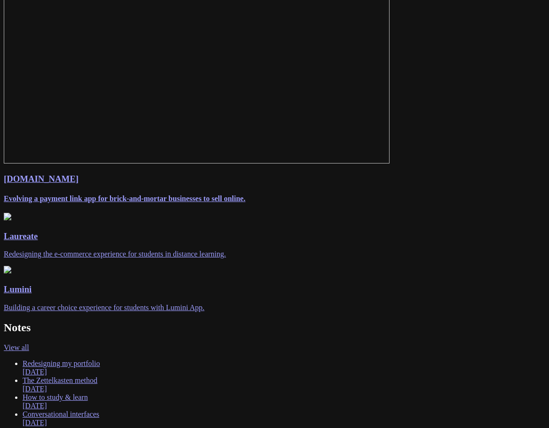
scroll to position [115, 0]
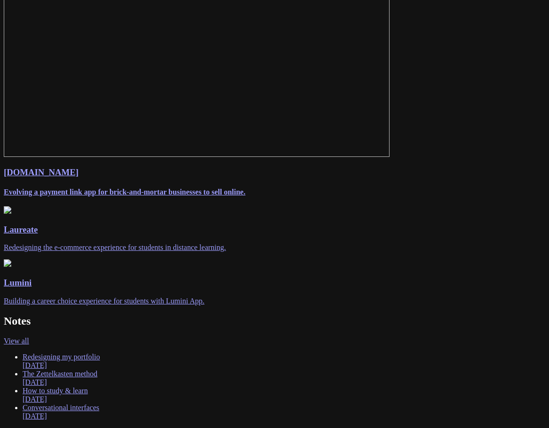
click at [34, 202] on div "[PERSON_NAME] Senior Product Designer Welcome to my space on the internet. I'm …" at bounding box center [274, 155] width 541 height 532
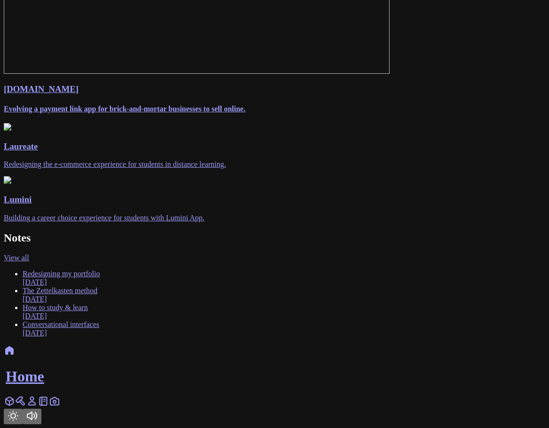
scroll to position [867, 0]
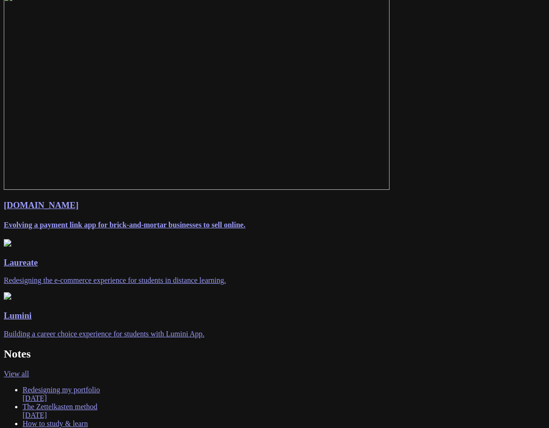
drag, startPoint x: 34, startPoint y: 204, endPoint x: 10, endPoint y: 203, distance: 24.0
click at [10, 203] on main "[PERSON_NAME] Senior Product Designer Welcome to my space on the internet. I'm …" at bounding box center [274, 188] width 541 height 532
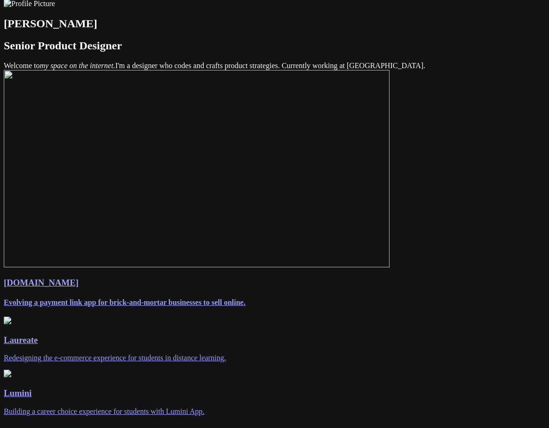
scroll to position [0, 0]
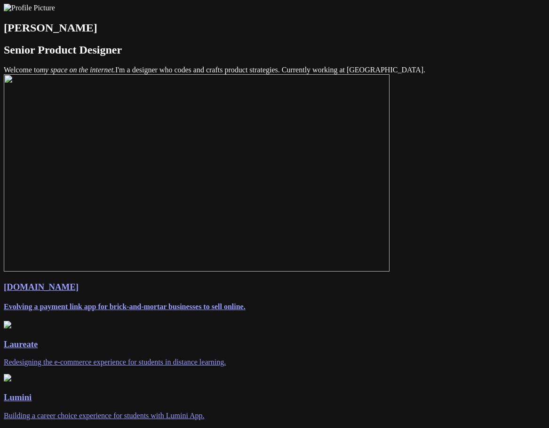
click at [10, 203] on main "[PERSON_NAME] Senior Product Designer Welcome to my space on the internet. I'm …" at bounding box center [274, 270] width 541 height 532
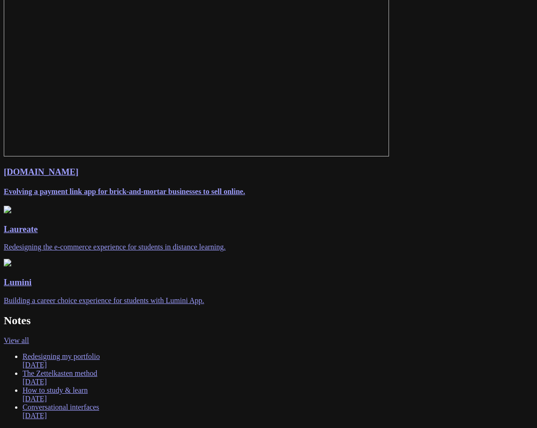
scroll to position [136, 0]
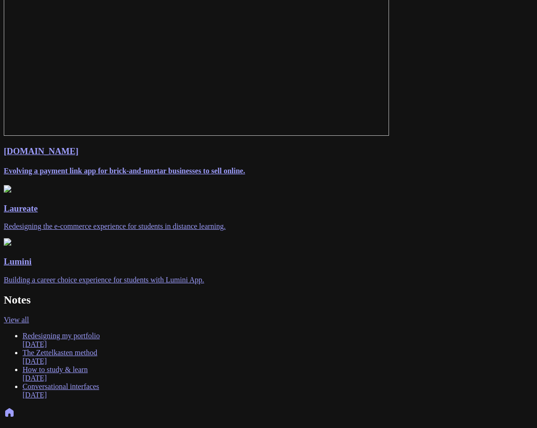
click at [431, 11] on div "Andre Souza Senior Product Designer Welcome to my space on the internet. I'm a …" at bounding box center [269, 134] width 530 height 532
drag, startPoint x: 0, startPoint y: 247, endPoint x: 90, endPoint y: 273, distance: 93.9
click at [4, 247] on main "Andre Souza Senior Product Designer Welcome to my space on the internet. I'm a …" at bounding box center [269, 134] width 530 height 532
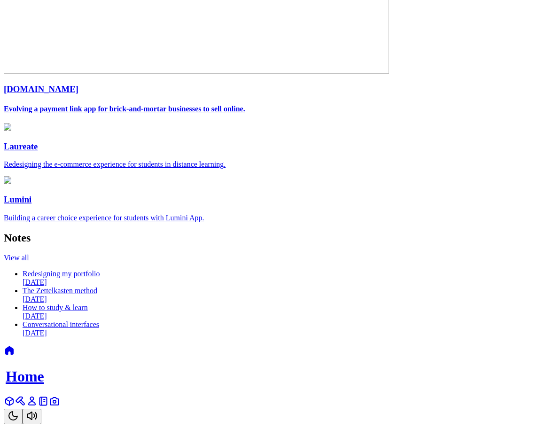
scroll to position [183, 0]
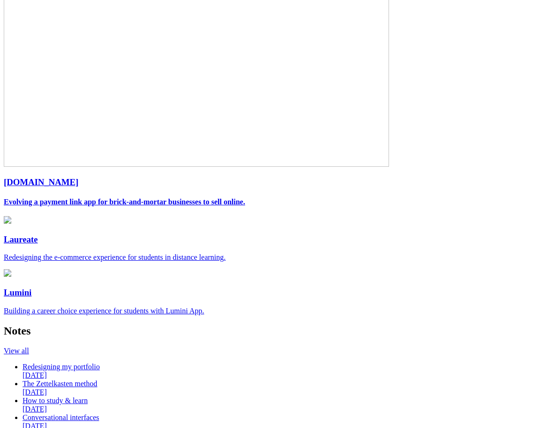
scroll to position [94, 0]
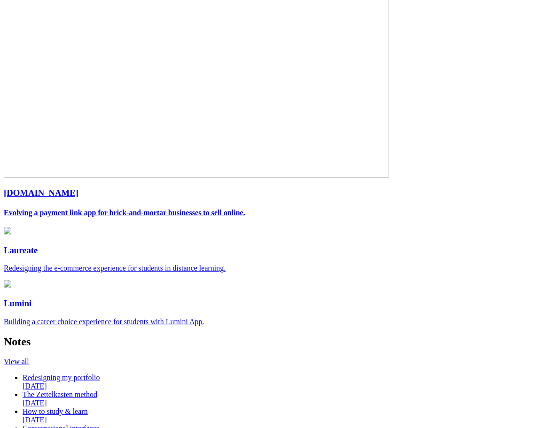
click at [31, 203] on div "[PERSON_NAME] Senior Product Designer Welcome to my space on the internet. I'm …" at bounding box center [269, 176] width 530 height 532
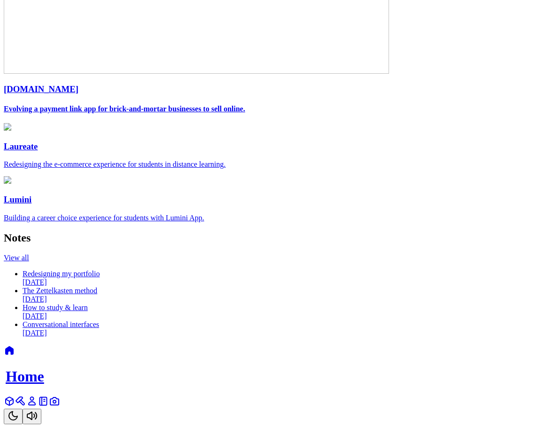
scroll to position [282, 0]
click at [9, 225] on main "[PERSON_NAME] Senior Product Designer Welcome to my space on the internet. I'm …" at bounding box center [269, 72] width 530 height 532
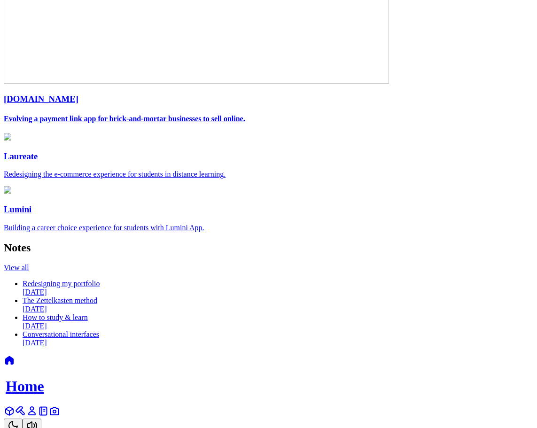
click at [4, 306] on main "[PERSON_NAME] Senior Product Designer Welcome to my space on the internet. I'm …" at bounding box center [269, 82] width 530 height 532
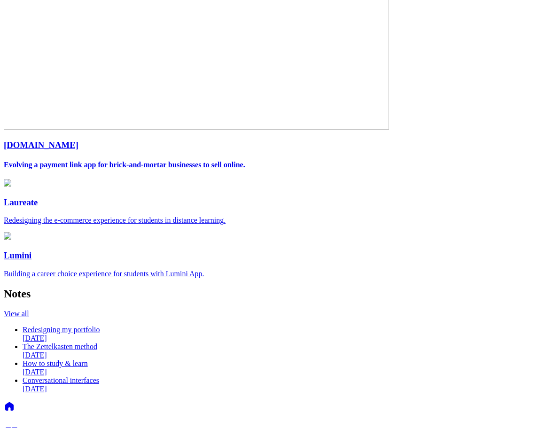
scroll to position [66, 0]
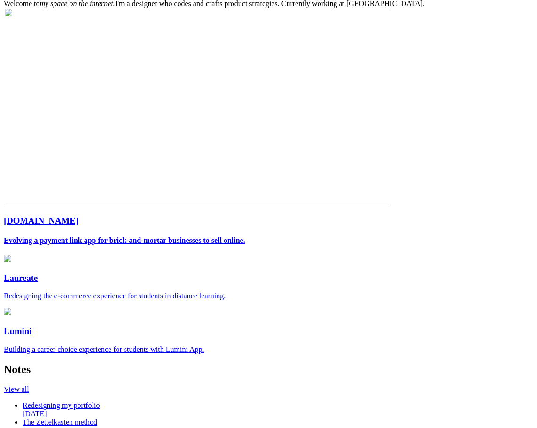
click at [380, 8] on span "Welcome to my space on the internet. I'm a designer who codes and crafts produc…" at bounding box center [214, 4] width 421 height 8
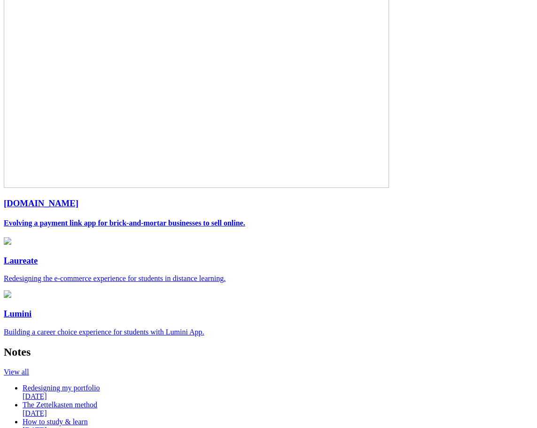
scroll to position [113, 0]
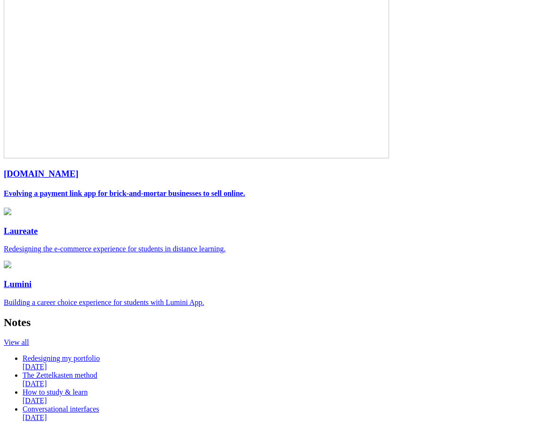
click at [32, 233] on div "[PERSON_NAME] Senior Product Designer Welcome to my space on the internet. I'm …" at bounding box center [269, 156] width 530 height 532
click at [433, 307] on section "[DOMAIN_NAME] Evolving a payment link app for brick-and-mortar businesses to se…" at bounding box center [269, 134] width 530 height 346
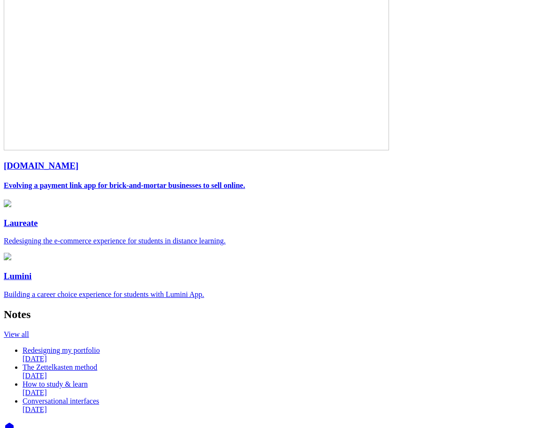
scroll to position [94, 0]
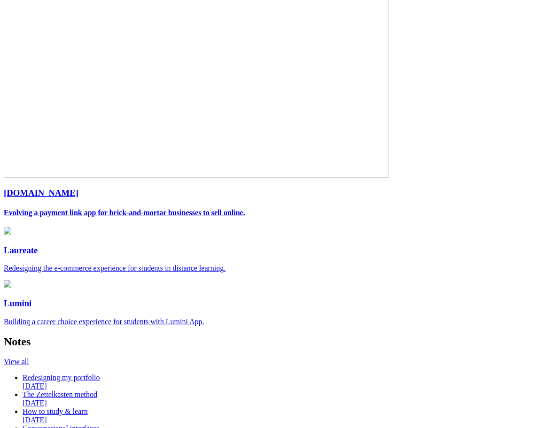
click at [488, 277] on div "Andre Souza Senior Product Designer Welcome to my space on the internet. I'm a …" at bounding box center [269, 176] width 530 height 532
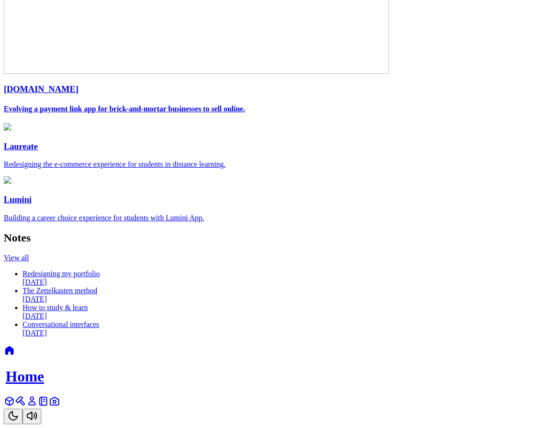
scroll to position [282, 0]
click at [72, 194] on div "Andre Souza Senior Product Designer Welcome to my space on the internet. I'm a …" at bounding box center [269, 72] width 530 height 532
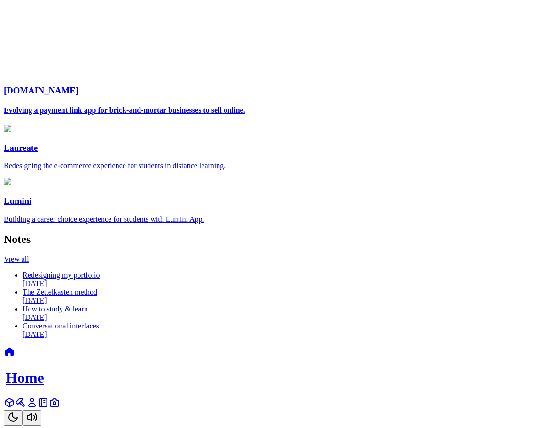
scroll to position [0, 0]
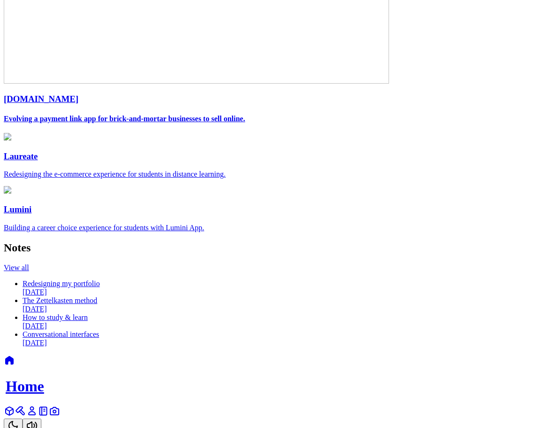
click at [41, 245] on div "Andre Souza Senior Product Designer Welcome to my space on the internet. I'm a …" at bounding box center [269, 82] width 530 height 532
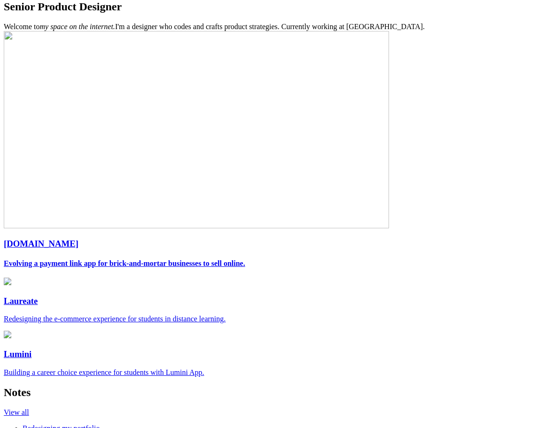
scroll to position [47, 0]
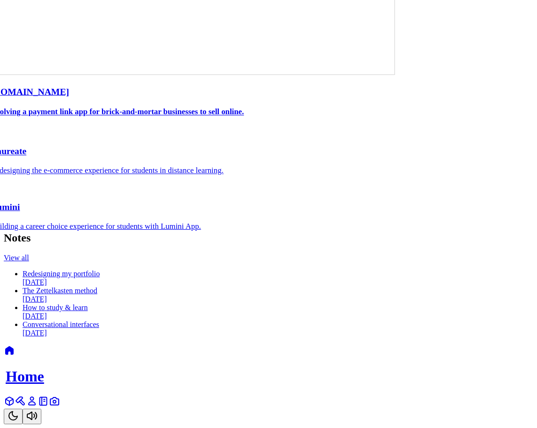
scroll to position [235, 0]
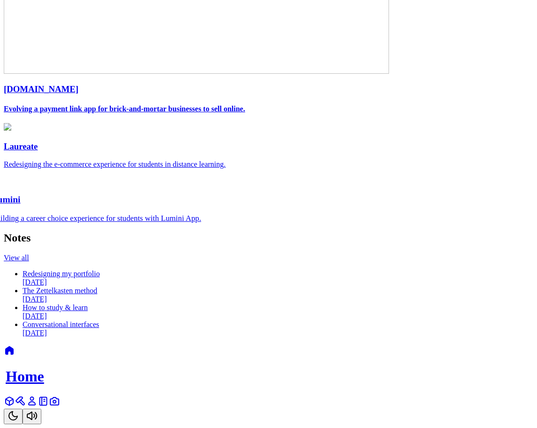
scroll to position [752, 0]
click at [461, 232] on div "Andre Souza Senior Product Designer Welcome to my space on the internet. I'm a …" at bounding box center [269, 72] width 530 height 532
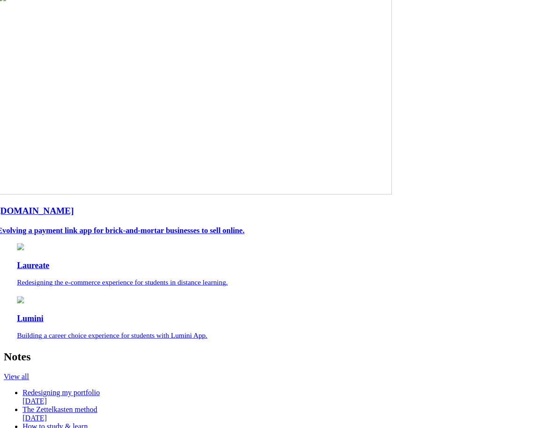
scroll to position [0, 0]
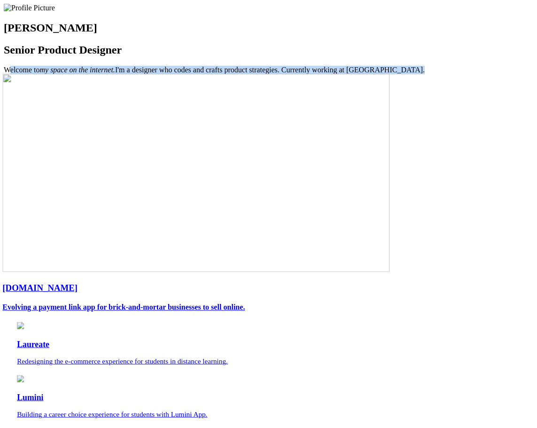
drag, startPoint x: 247, startPoint y: 147, endPoint x: 95, endPoint y: 124, distance: 154.1
click at [95, 124] on div "Andre Souza Senior Product Designer Welcome to my space on the internet. I'm a …" at bounding box center [269, 270] width 530 height 532
click at [95, 74] on span "Welcome to my space on the internet. I'm a designer who codes and crafts produc…" at bounding box center [214, 70] width 421 height 8
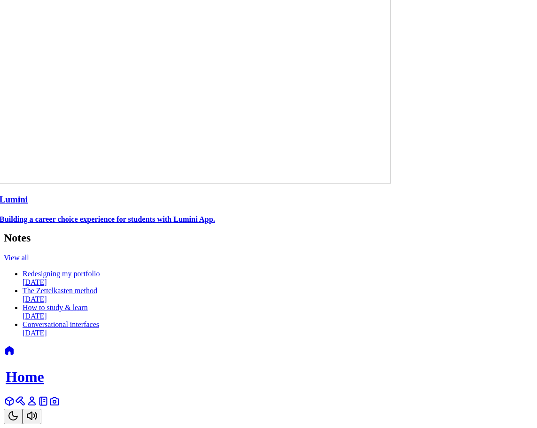
scroll to position [846, 0]
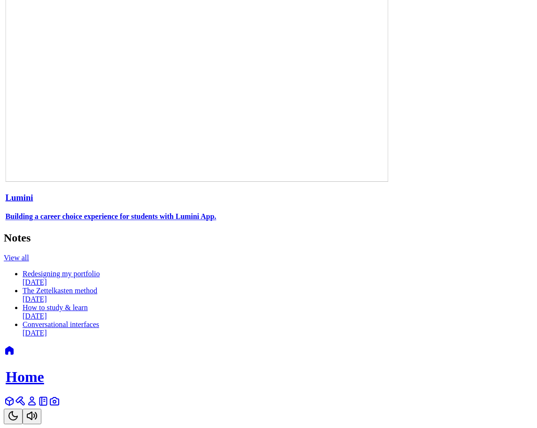
click at [23, 409] on button "Toggle Theme" at bounding box center [13, 417] width 19 height 16
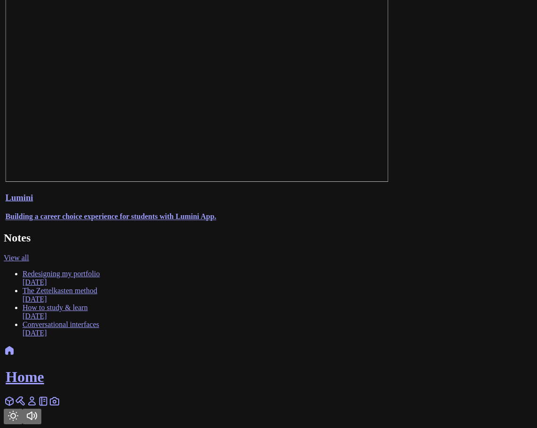
click at [23, 409] on button "Toggle Theme" at bounding box center [13, 417] width 19 height 16
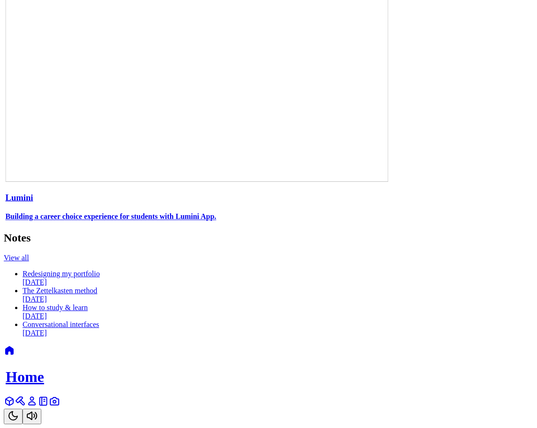
click at [408, 218] on div "Lumini Building a career choice experience for students with Lumini App." at bounding box center [268, 103] width 526 height 235
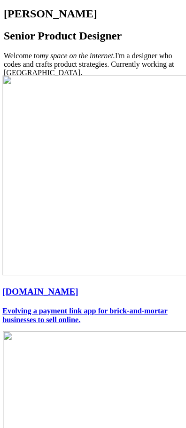
scroll to position [0, 0]
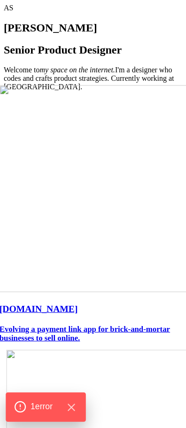
click at [42, 401] on span "1 error" at bounding box center [42, 407] width 22 height 12
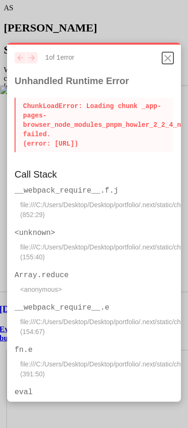
click at [165, 56] on icon "Close" at bounding box center [167, 58] width 11 height 11
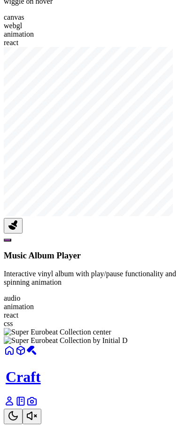
scroll to position [1122, 0]
click at [15, 406] on link at bounding box center [9, 404] width 11 height 8
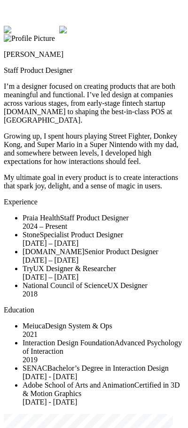
drag, startPoint x: 186, startPoint y: 347, endPoint x: 167, endPoint y: 210, distance: 138.6
click at [129, 189] on div "Andre Souza Staff Product Designer I’m a designer focused on creating products …" at bounding box center [94, 112] width 180 height 156
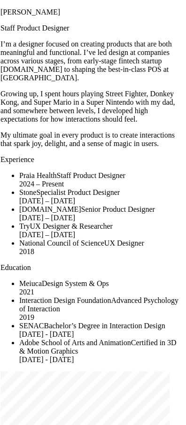
drag, startPoint x: 103, startPoint y: 248, endPoint x: 153, endPoint y: 204, distance: 66.3
click at [151, 164] on p "Experience" at bounding box center [89, 160] width 179 height 8
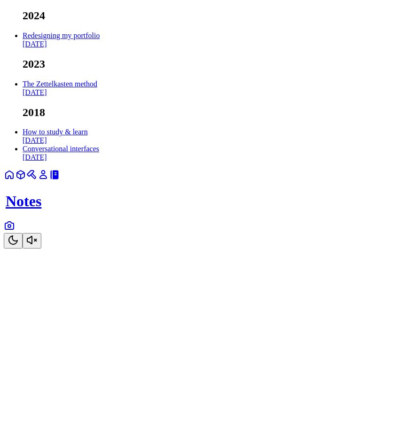
click at [49, 182] on link at bounding box center [43, 178] width 11 height 8
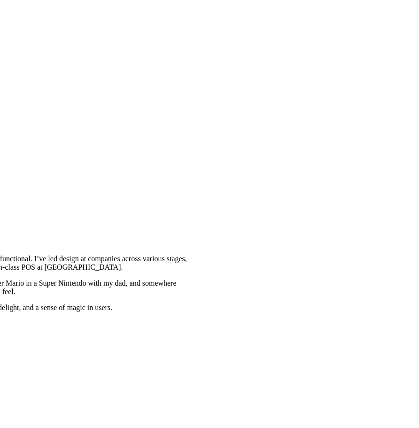
drag, startPoint x: 380, startPoint y: 188, endPoint x: 154, endPoint y: 361, distance: 284.4
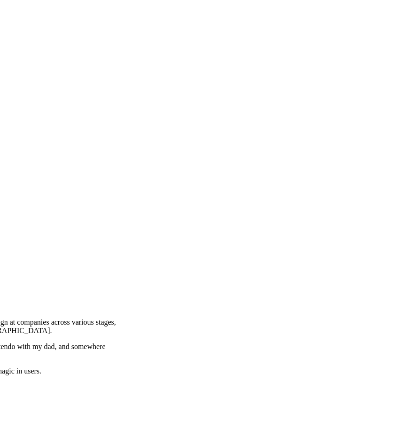
drag, startPoint x: 298, startPoint y: 181, endPoint x: 236, endPoint y: 233, distance: 81.1
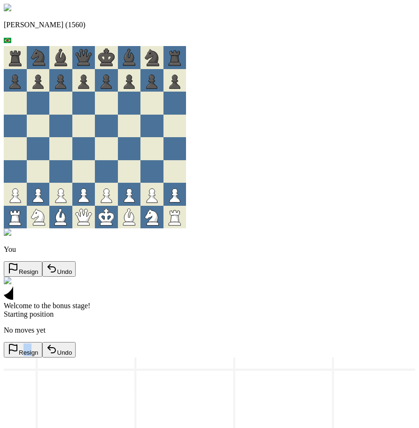
drag, startPoint x: 263, startPoint y: 367, endPoint x: 280, endPoint y: 366, distance: 17.4
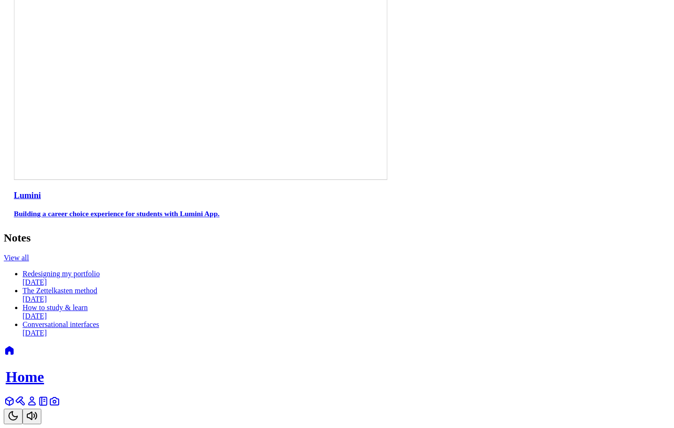
scroll to position [705, 0]
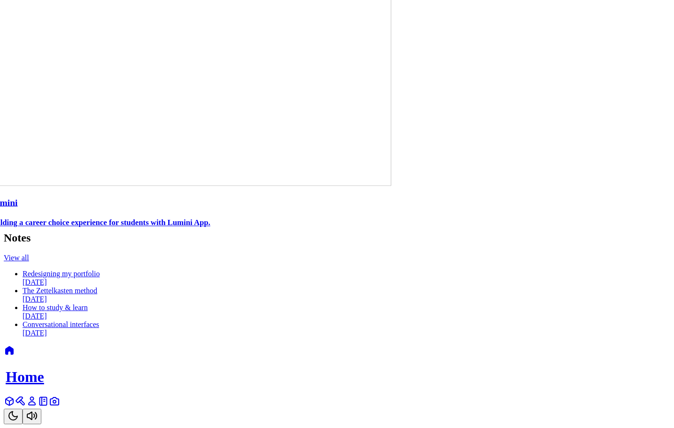
click at [47, 406] on icon at bounding box center [43, 402] width 7 height 8
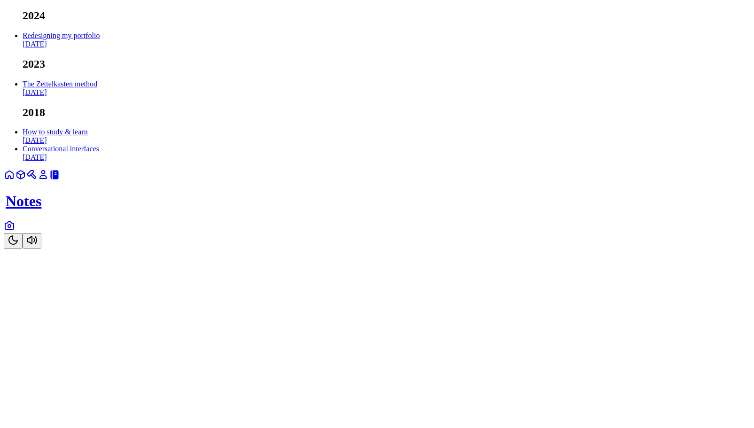
click at [49, 182] on link at bounding box center [43, 178] width 11 height 8
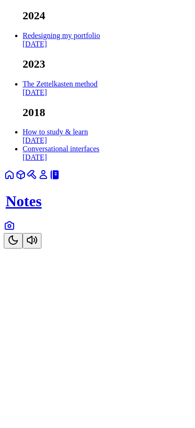
click at [15, 182] on link at bounding box center [9, 178] width 11 height 8
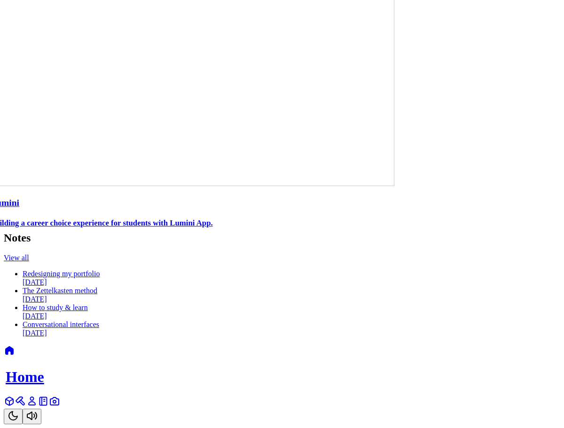
scroll to position [797, 0]
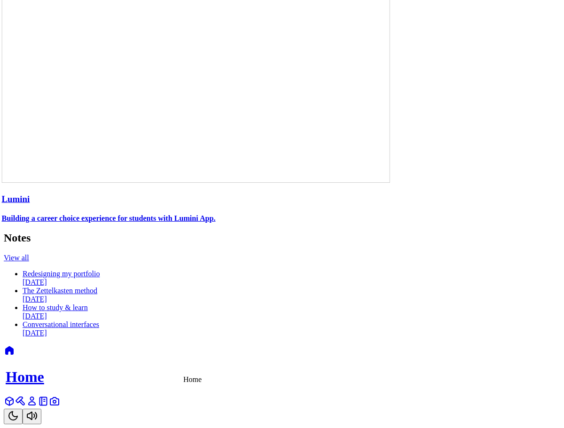
drag, startPoint x: 424, startPoint y: 194, endPoint x: 361, endPoint y: 207, distance: 64.8
drag, startPoint x: 361, startPoint y: 207, endPoint x: 241, endPoint y: 245, distance: 126.1
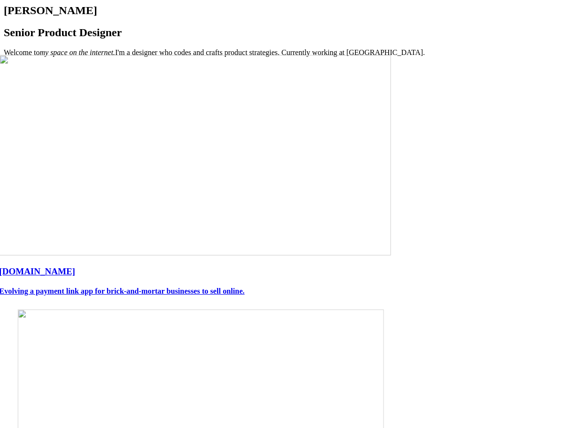
scroll to position [0, 0]
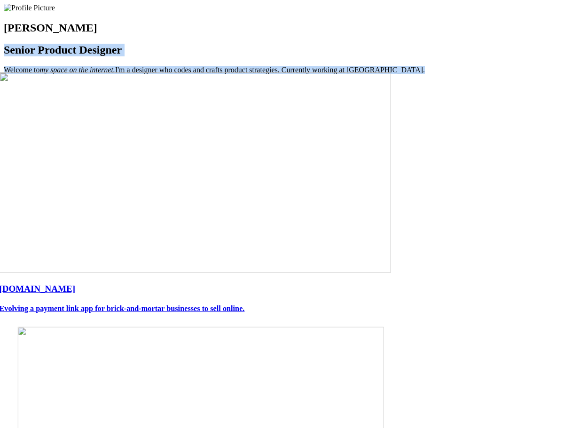
drag, startPoint x: 200, startPoint y: 125, endPoint x: 88, endPoint y: 111, distance: 112.2
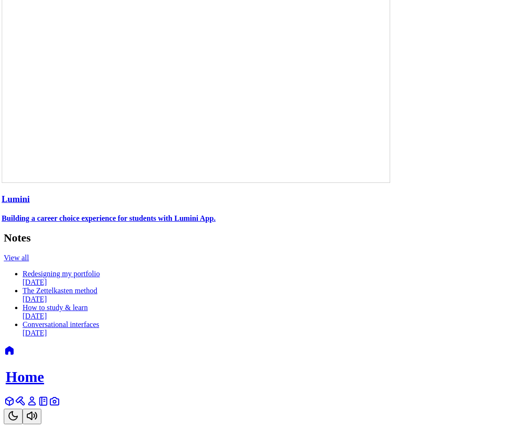
scroll to position [797, 0]
drag, startPoint x: 179, startPoint y: 222, endPoint x: 0, endPoint y: 235, distance: 179.1
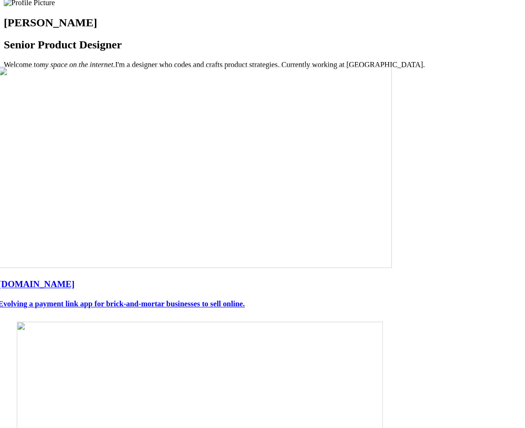
scroll to position [0, 0]
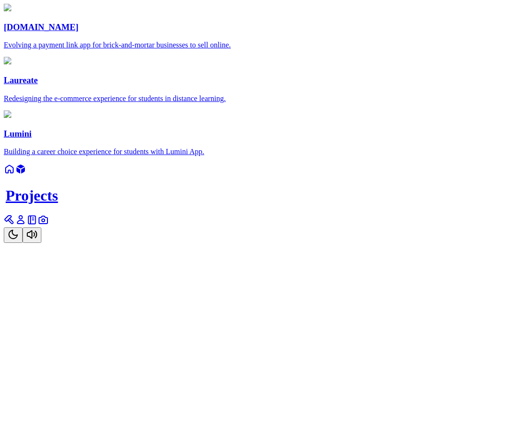
scroll to position [875, 0]
click at [15, 176] on link at bounding box center [9, 172] width 11 height 8
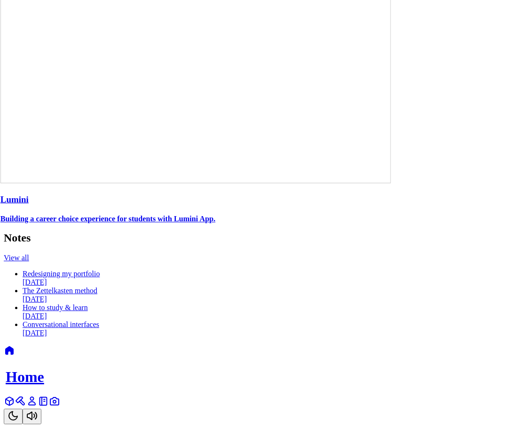
scroll to position [797, 0]
drag, startPoint x: 124, startPoint y: 273, endPoint x: 83, endPoint y: 267, distance: 41.3
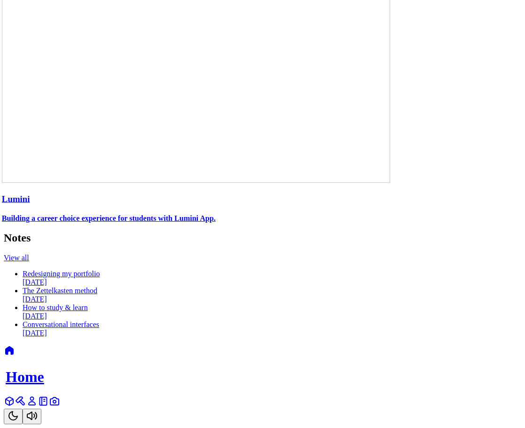
click at [23, 409] on button "Toggle Theme" at bounding box center [13, 417] width 19 height 16
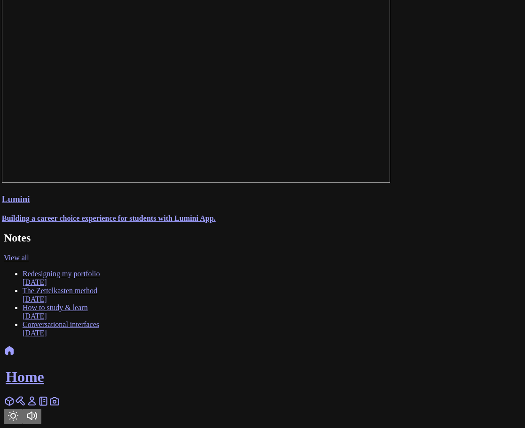
click at [23, 409] on button "Toggle Theme" at bounding box center [13, 417] width 19 height 16
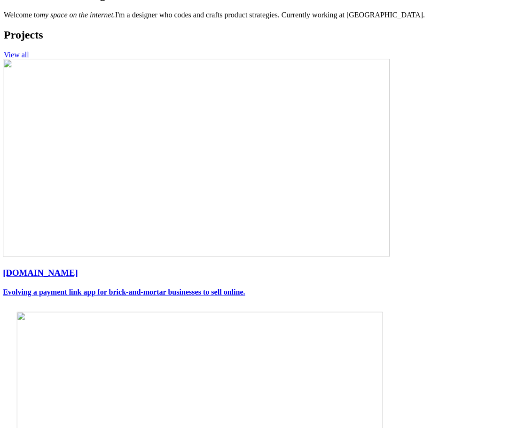
scroll to position [0, 0]
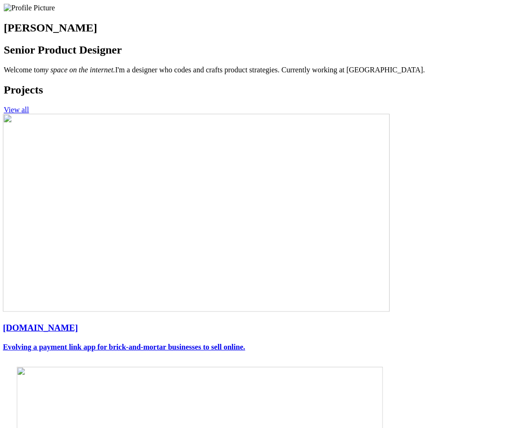
click at [29, 114] on link "View all" at bounding box center [16, 110] width 25 height 8
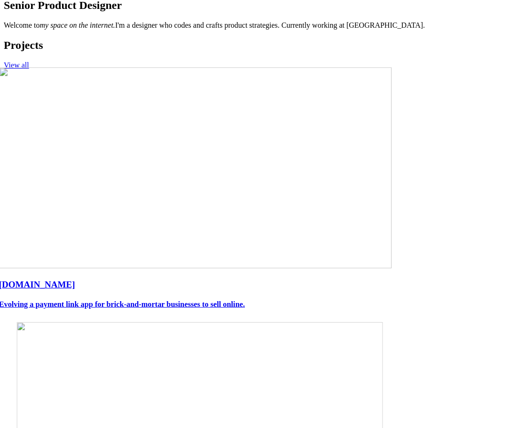
scroll to position [47, 0]
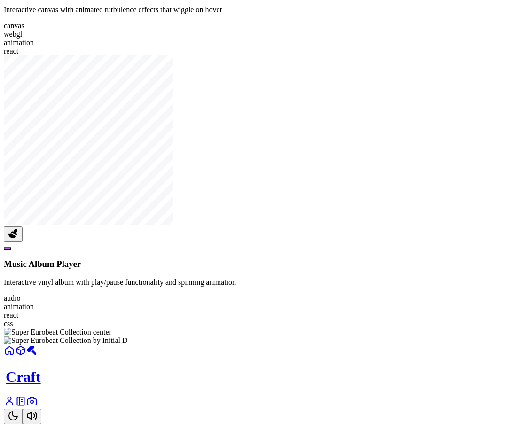
scroll to position [1349, 0]
click at [15, 408] on link at bounding box center [9, 404] width 11 height 8
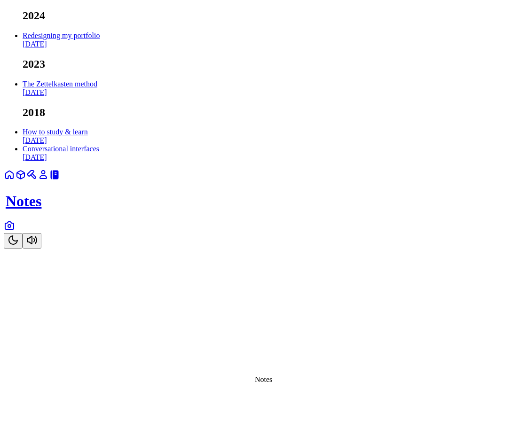
click at [15, 231] on icon at bounding box center [9, 225] width 11 height 11
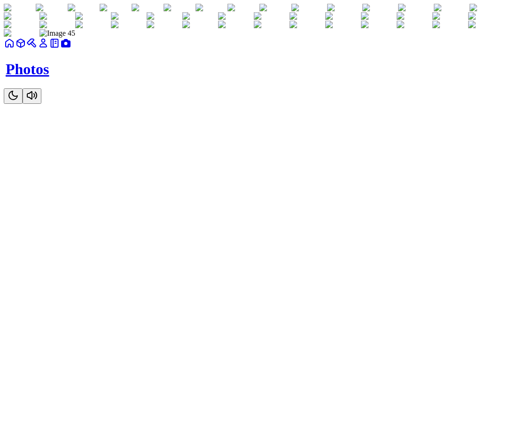
scroll to position [282, 0]
click at [196, 12] on img at bounding box center [180, 8] width 32 height 8
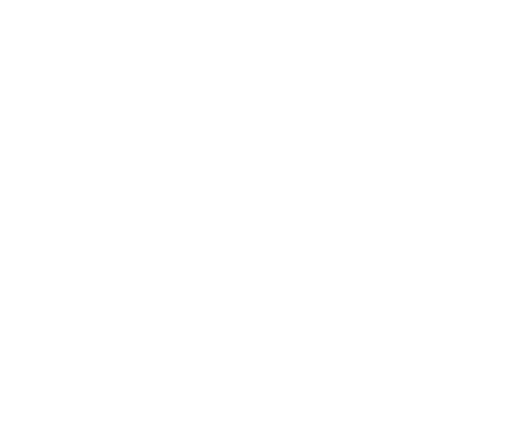
click at [117, 413] on icon "button" at bounding box center [114, 416] width 6 height 6
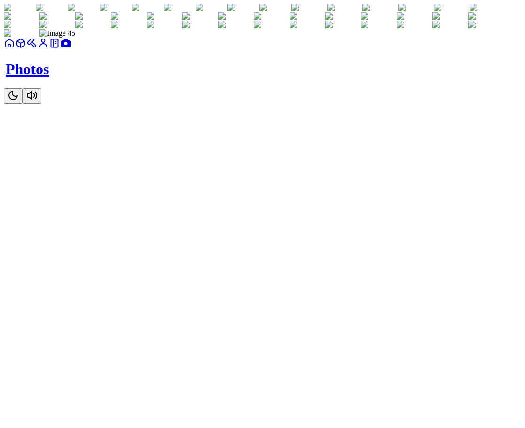
scroll to position [0, 0]
click at [251, 19] on main at bounding box center [263, 21] width 518 height 34
click at [60, 49] on icon at bounding box center [54, 43] width 11 height 11
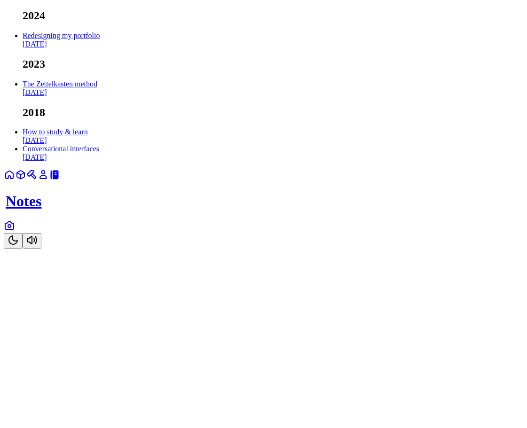
click at [47, 179] on icon at bounding box center [43, 175] width 7 height 8
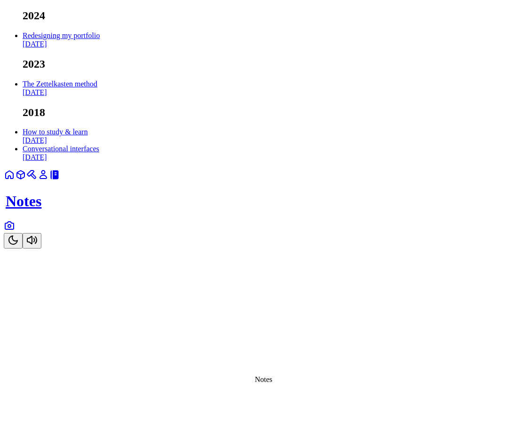
click at [15, 231] on icon at bounding box center [9, 225] width 11 height 11
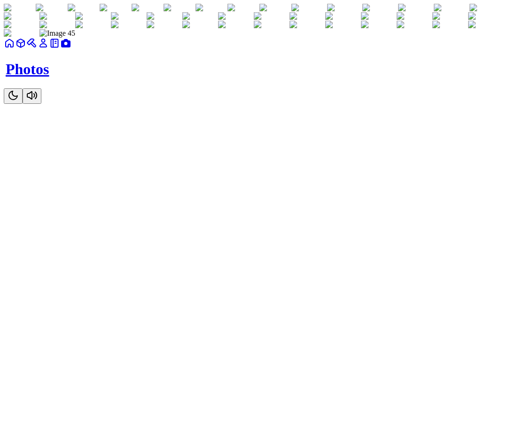
click at [60, 50] on link at bounding box center [54, 46] width 11 height 8
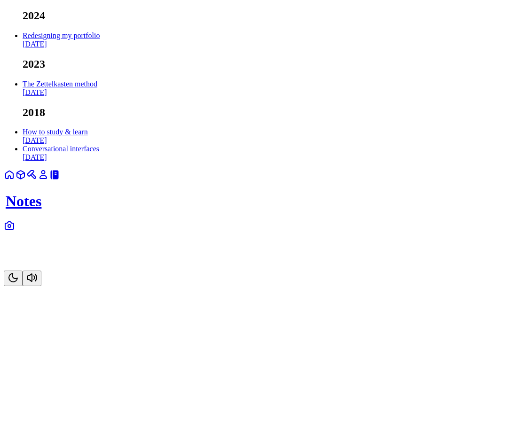
click at [49, 180] on icon at bounding box center [43, 174] width 11 height 11
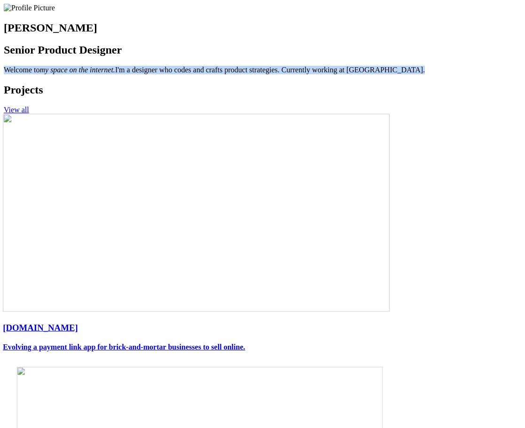
drag, startPoint x: 238, startPoint y: 141, endPoint x: 86, endPoint y: 119, distance: 153.8
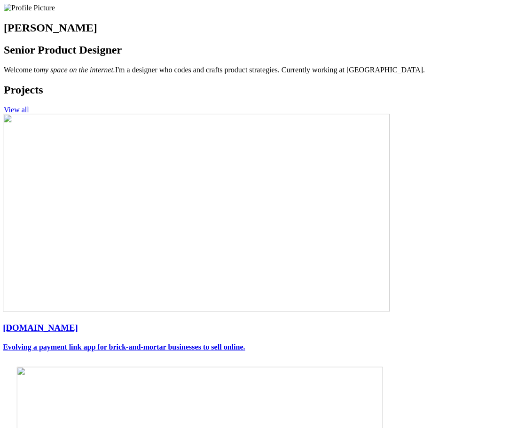
click at [136, 74] on span "Welcome to my space on the internet. I'm a designer who codes and crafts produc…" at bounding box center [214, 70] width 421 height 8
drag, startPoint x: 140, startPoint y: 126, endPoint x: 212, endPoint y: 124, distance: 72.9
click at [115, 74] on em "my space on the internet." at bounding box center [76, 70] width 75 height 8
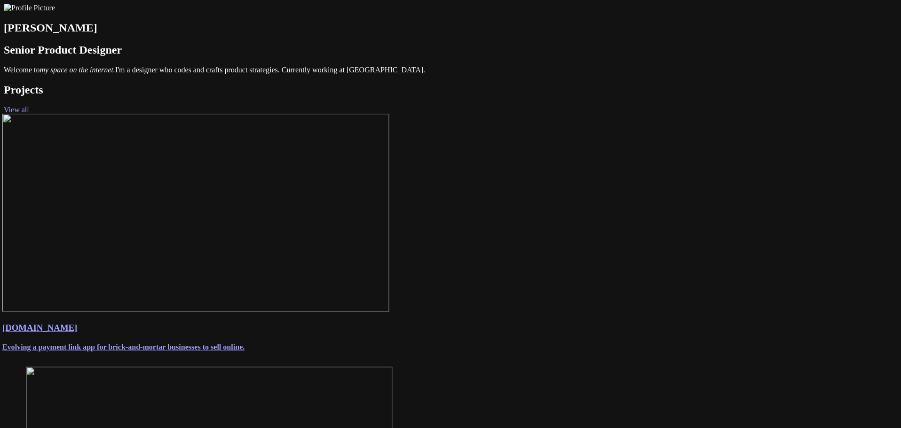
click at [29, 114] on link "View all" at bounding box center [16, 110] width 25 height 8
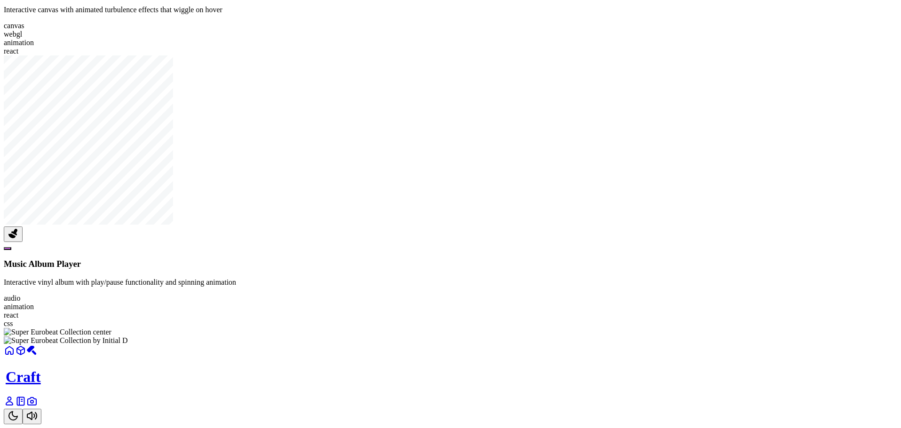
scroll to position [973, 0]
click at [23, 242] on button at bounding box center [13, 235] width 19 height 16
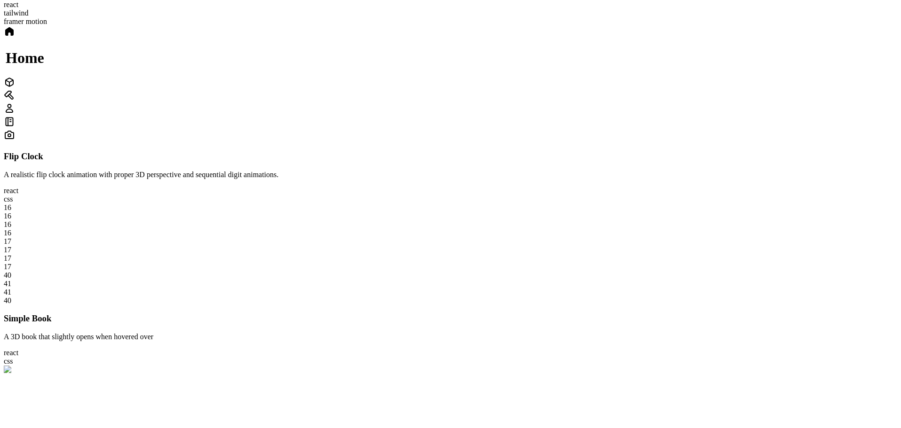
scroll to position [47, 0]
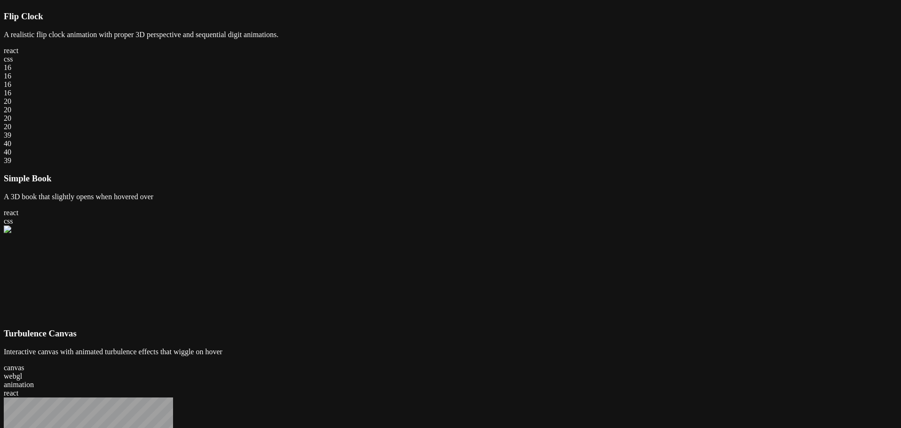
scroll to position [0, 0]
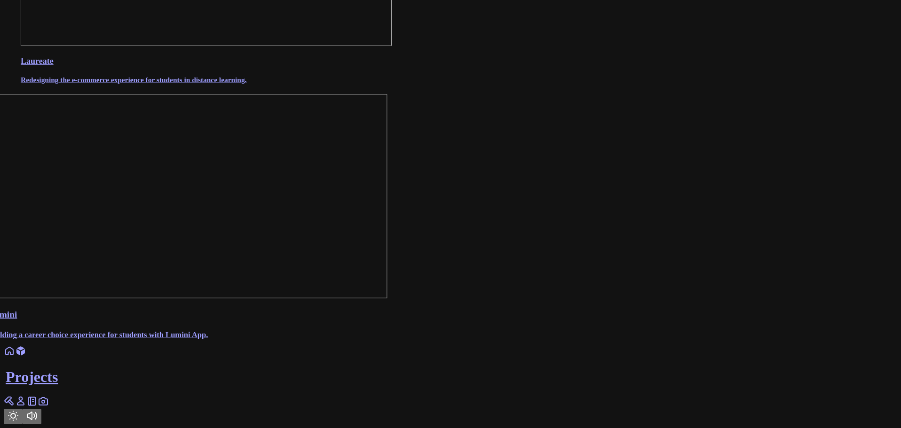
scroll to position [517, 0]
click at [15, 358] on link at bounding box center [9, 354] width 11 height 8
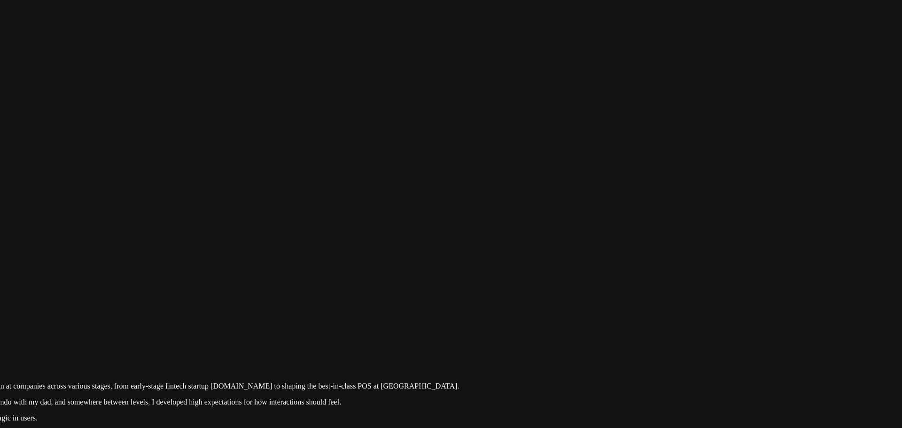
drag, startPoint x: 573, startPoint y: 32, endPoint x: 253, endPoint y: 343, distance: 445.1
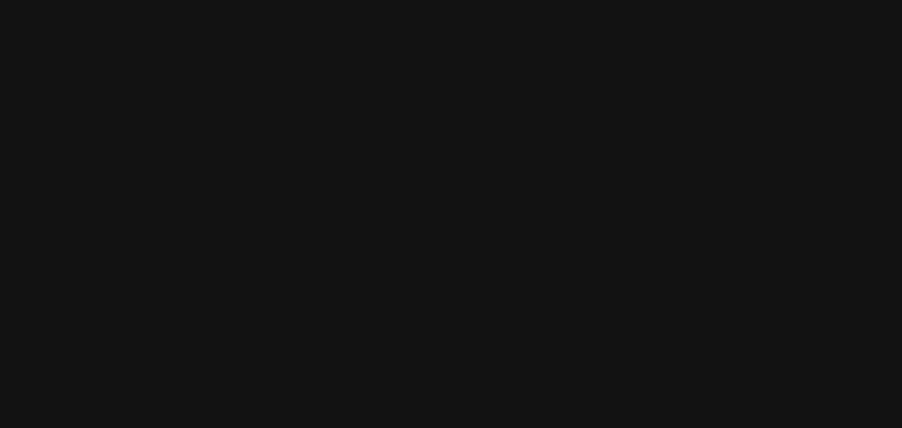
drag, startPoint x: 298, startPoint y: 133, endPoint x: 285, endPoint y: 260, distance: 127.5
drag, startPoint x: 430, startPoint y: 132, endPoint x: 303, endPoint y: 276, distance: 191.8
drag, startPoint x: 345, startPoint y: 233, endPoint x: 615, endPoint y: 224, distance: 270.9
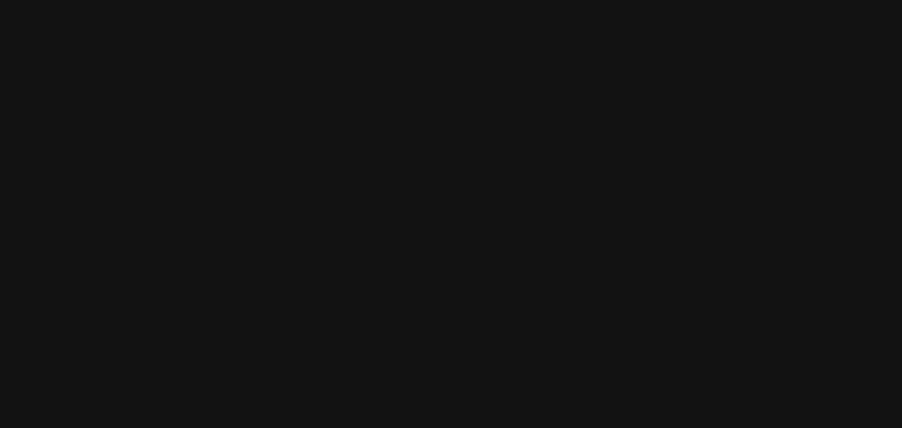
drag, startPoint x: 300, startPoint y: 261, endPoint x: 553, endPoint y: 223, distance: 256.2
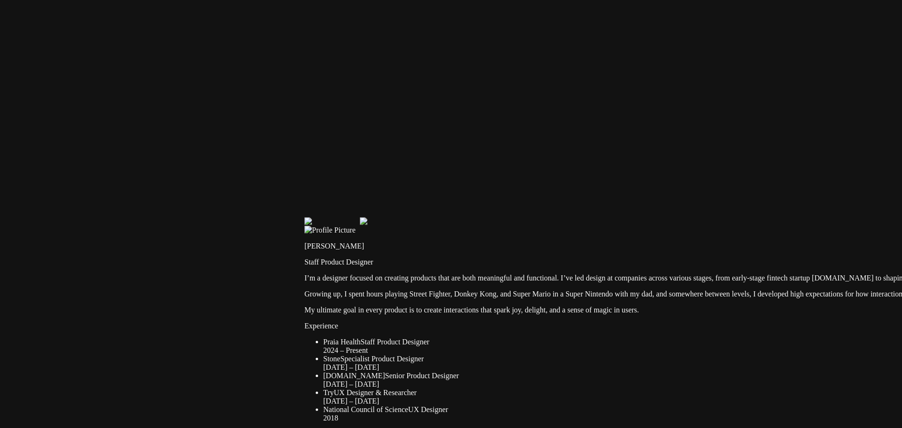
drag, startPoint x: 419, startPoint y: 308, endPoint x: 508, endPoint y: 112, distance: 214.6
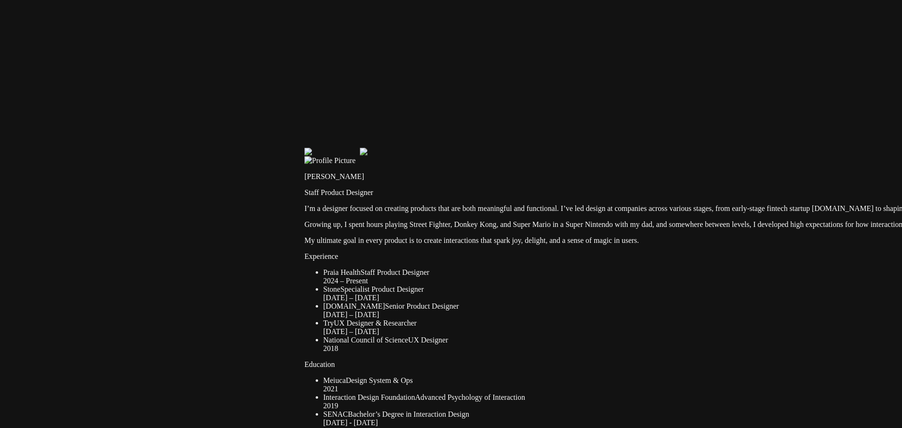
drag, startPoint x: 367, startPoint y: 289, endPoint x: 336, endPoint y: 52, distance: 238.9
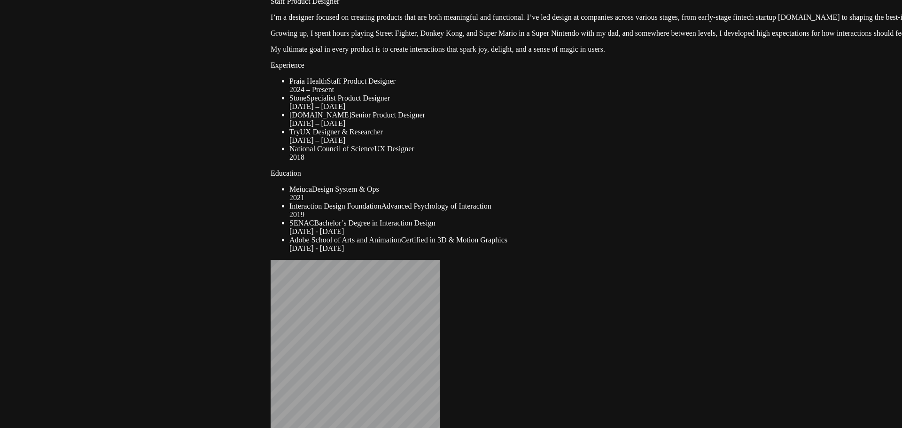
drag, startPoint x: 219, startPoint y: 282, endPoint x: 212, endPoint y: 81, distance: 200.4
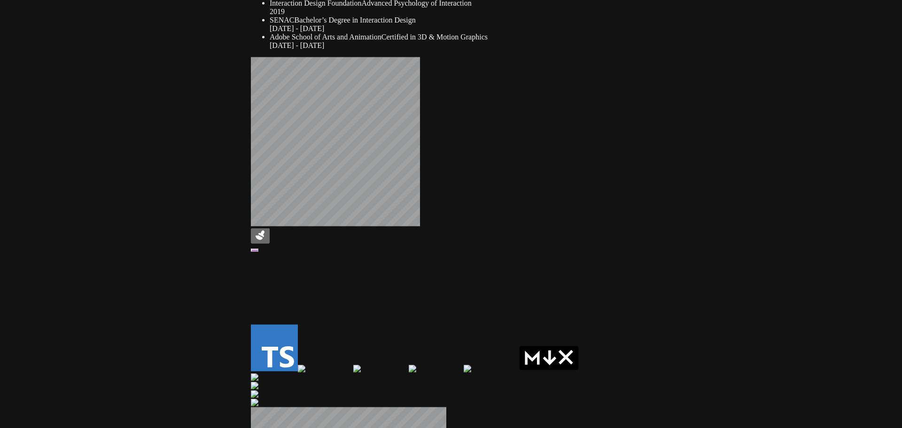
drag, startPoint x: 382, startPoint y: 208, endPoint x: 202, endPoint y: 59, distance: 233.7
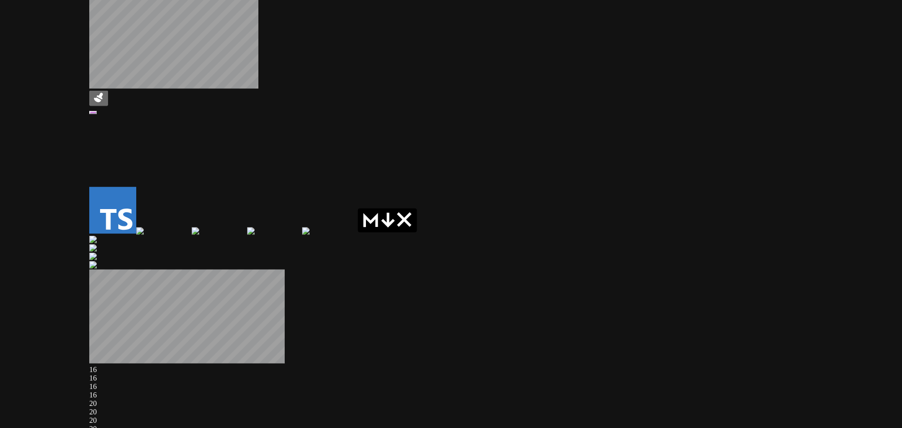
drag, startPoint x: 276, startPoint y: 220, endPoint x: 308, endPoint y: 152, distance: 74.7
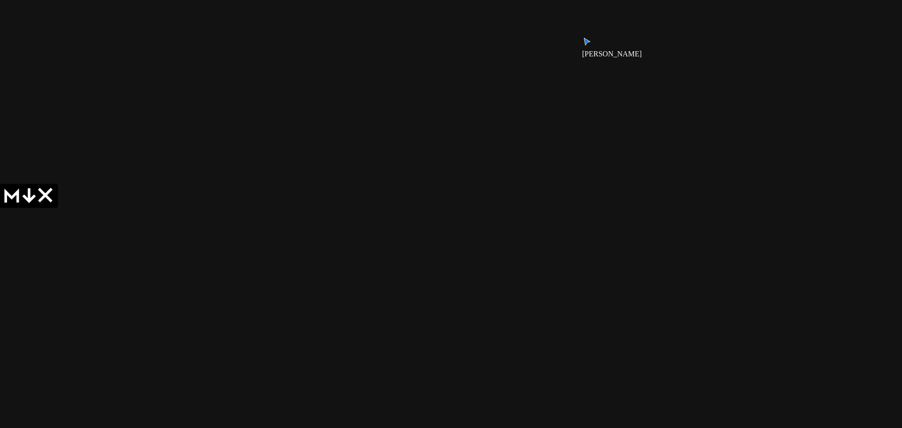
drag, startPoint x: 620, startPoint y: 157, endPoint x: 231, endPoint y: 154, distance: 389.7
drag, startPoint x: 782, startPoint y: 158, endPoint x: 640, endPoint y: 203, distance: 148.2
drag, startPoint x: 567, startPoint y: 196, endPoint x: 559, endPoint y: 420, distance: 223.9
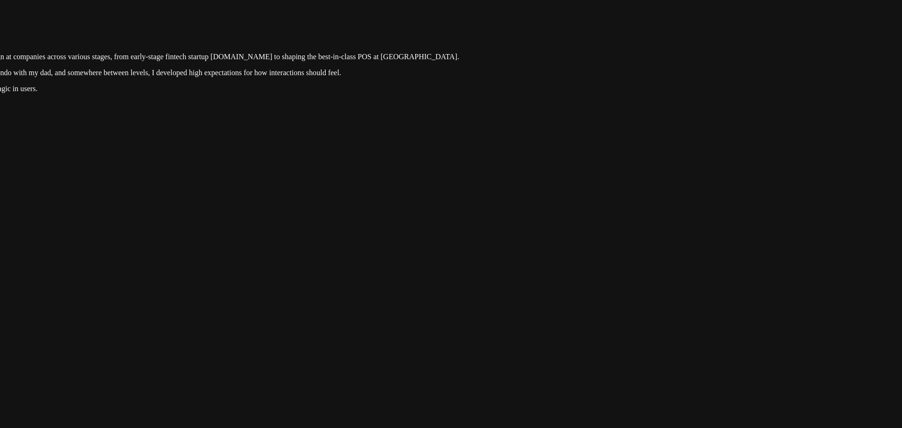
drag, startPoint x: 749, startPoint y: 264, endPoint x: 622, endPoint y: 398, distance: 184.5
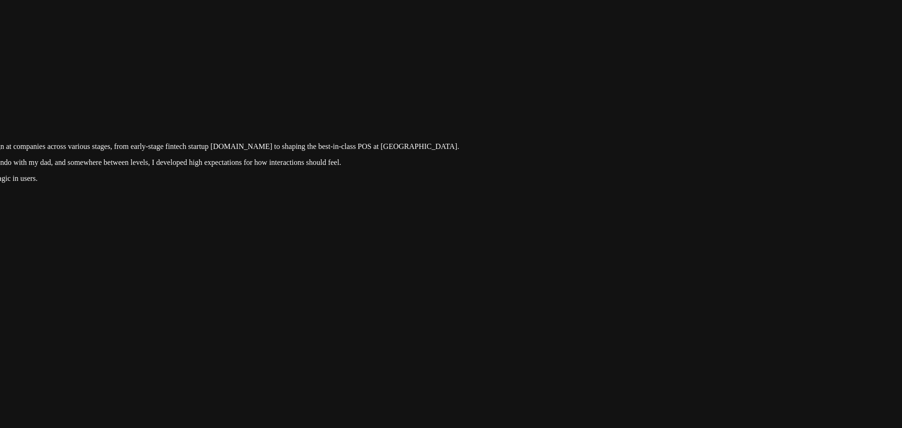
drag, startPoint x: 698, startPoint y: 245, endPoint x: 708, endPoint y: 434, distance: 189.2
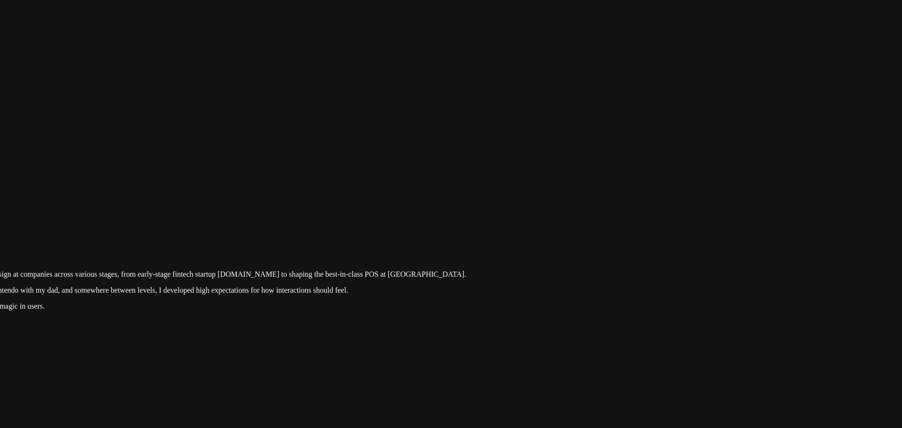
drag, startPoint x: 644, startPoint y: 235, endPoint x: 655, endPoint y: 390, distance: 155.5
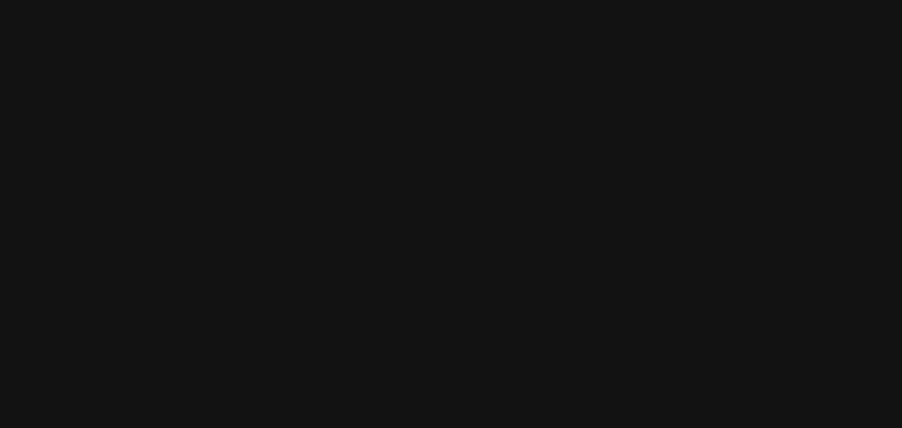
drag, startPoint x: 656, startPoint y: 255, endPoint x: 660, endPoint y: 386, distance: 130.8
drag, startPoint x: 621, startPoint y: 198, endPoint x: 644, endPoint y: 231, distance: 40.2
drag, startPoint x: 326, startPoint y: 196, endPoint x: 534, endPoint y: 177, distance: 208.6
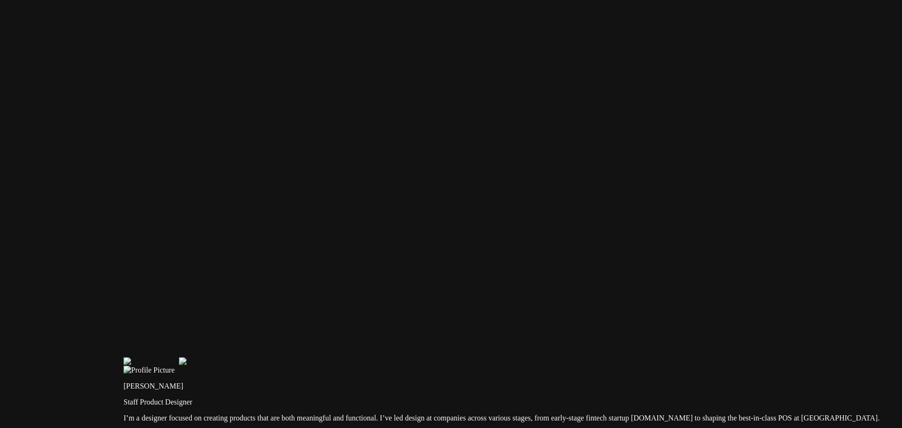
drag, startPoint x: 225, startPoint y: 262, endPoint x: 474, endPoint y: 167, distance: 266.6
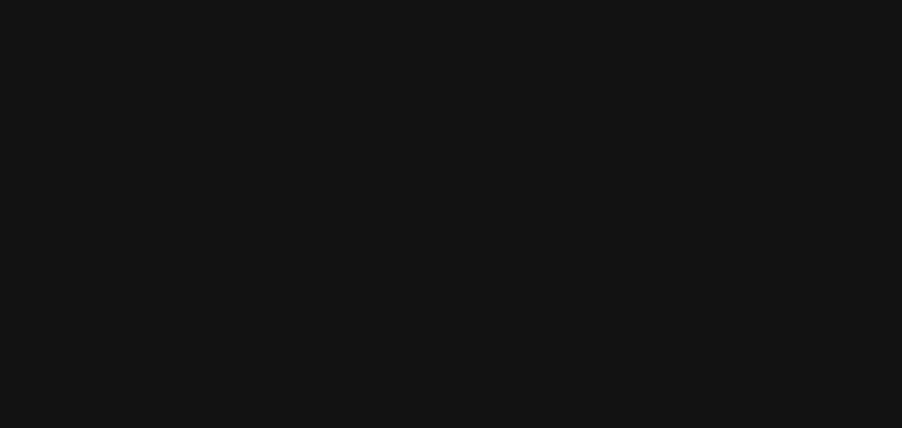
drag, startPoint x: 265, startPoint y: 98, endPoint x: 398, endPoint y: 188, distance: 161.4
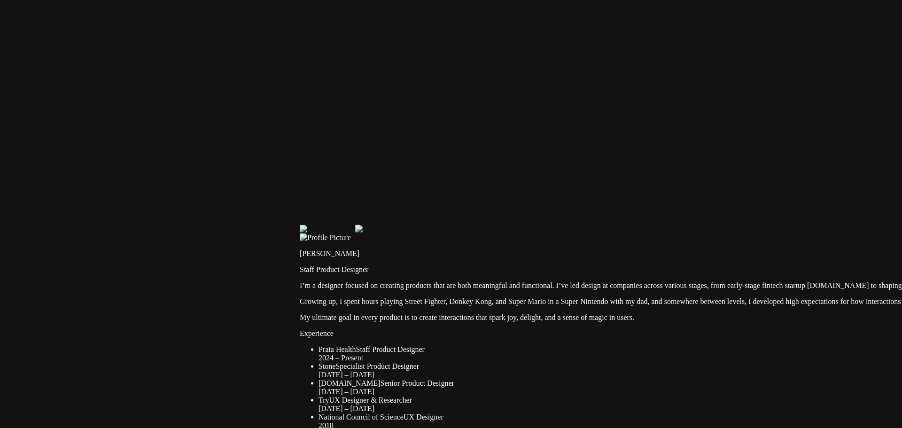
drag, startPoint x: 116, startPoint y: 153, endPoint x: 112, endPoint y: -19, distance: 172.1
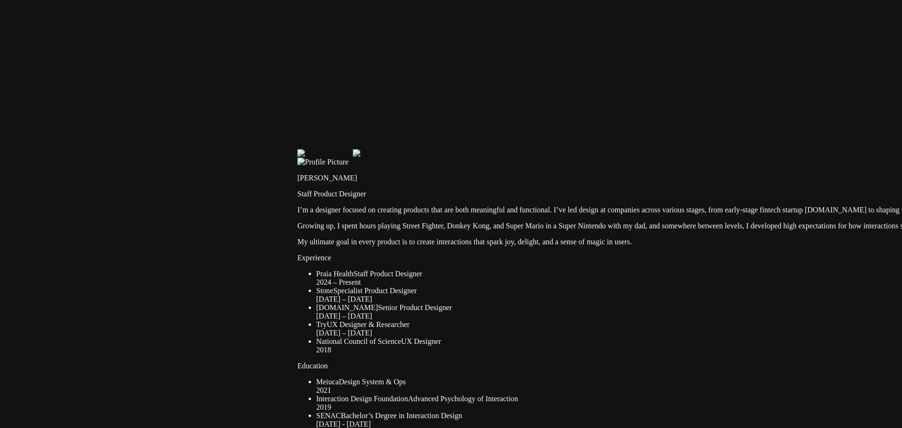
drag, startPoint x: 122, startPoint y: 282, endPoint x: 139, endPoint y: 133, distance: 150.5
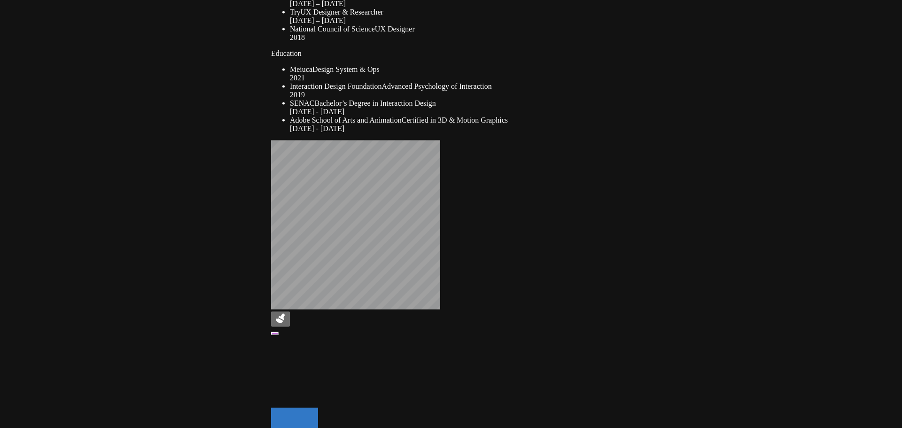
drag, startPoint x: 102, startPoint y: 151, endPoint x: 93, endPoint y: 58, distance: 93.0
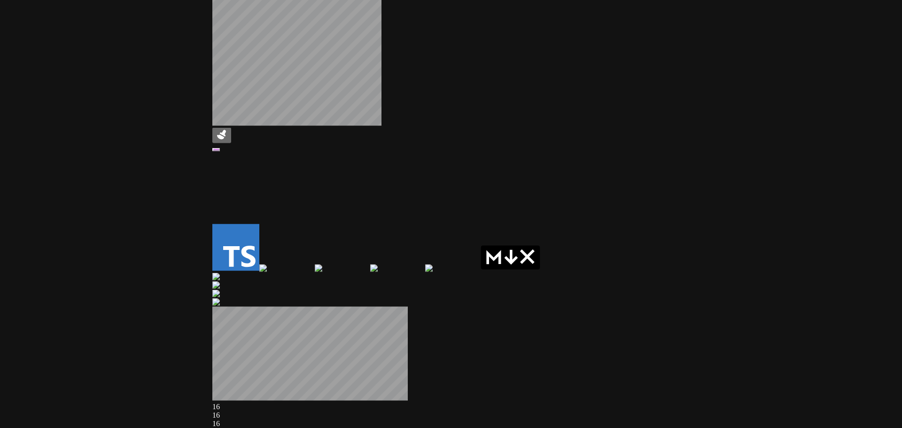
drag, startPoint x: 167, startPoint y: 188, endPoint x: 135, endPoint y: 81, distance: 111.4
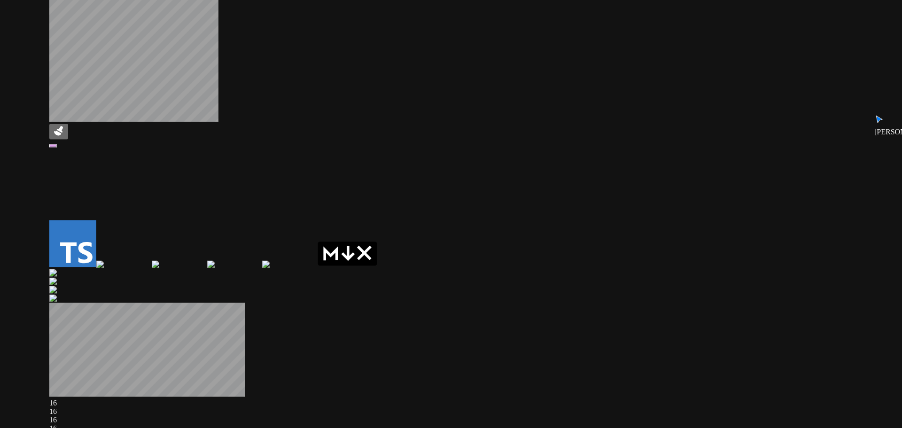
drag, startPoint x: 381, startPoint y: 174, endPoint x: 245, endPoint y: 234, distance: 148.2
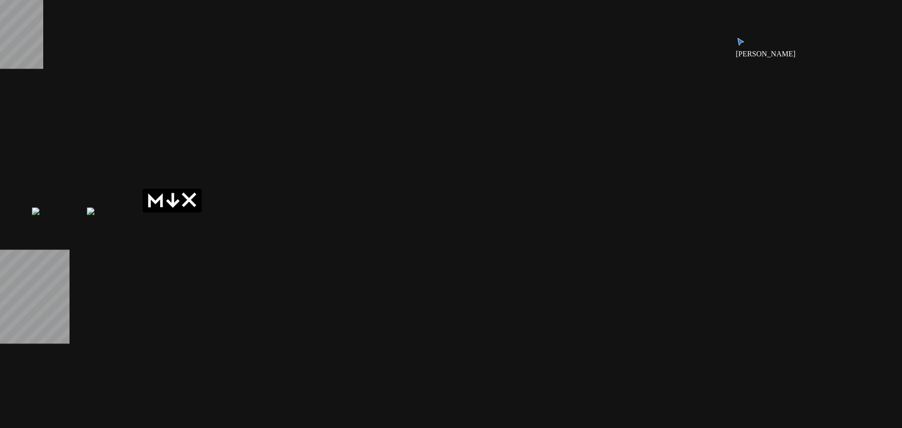
drag, startPoint x: 540, startPoint y: 215, endPoint x: 371, endPoint y: 160, distance: 177.8
drag, startPoint x: 371, startPoint y: 160, endPoint x: 385, endPoint y: 188, distance: 31.1
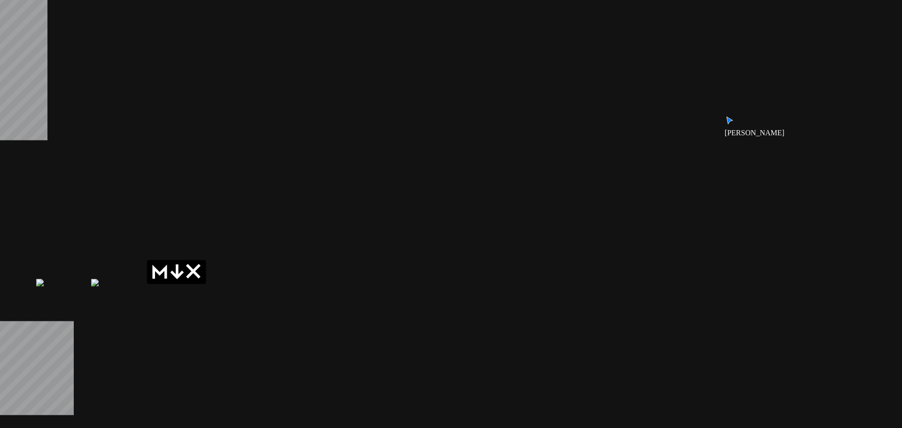
drag, startPoint x: 395, startPoint y: 224, endPoint x: 361, endPoint y: 327, distance: 109.0
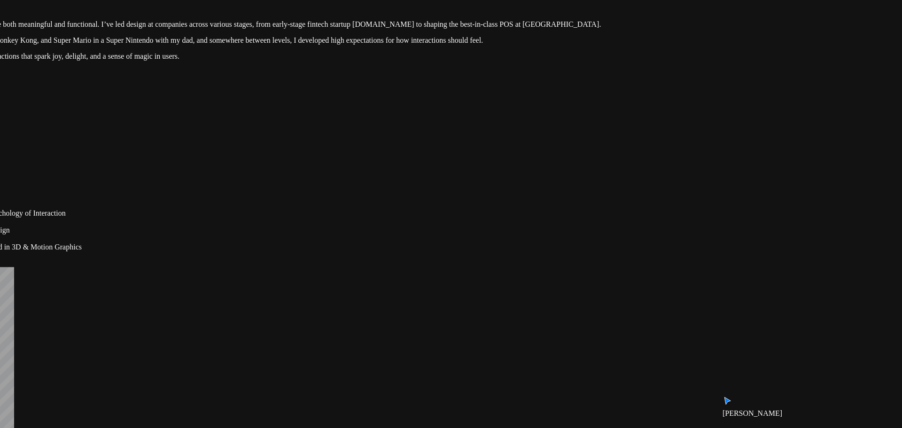
drag, startPoint x: 490, startPoint y: 270, endPoint x: 489, endPoint y: 336, distance: 65.3
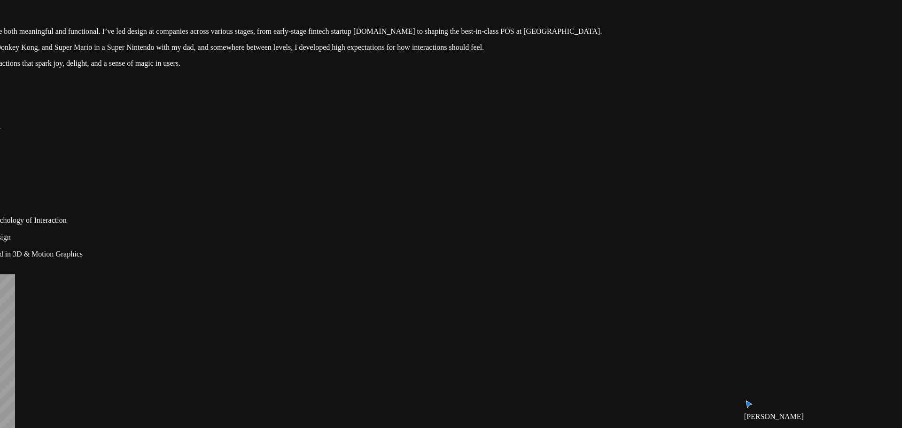
drag
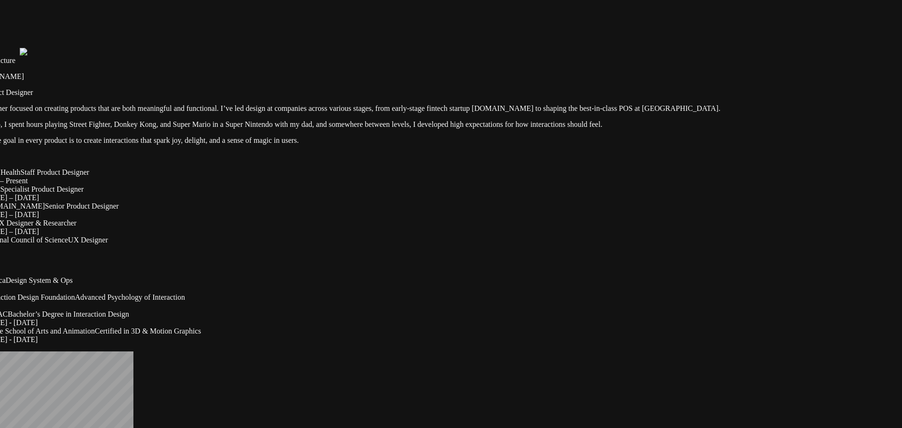
drag, startPoint x: 657, startPoint y: 181, endPoint x: 412, endPoint y: 294, distance: 269.4
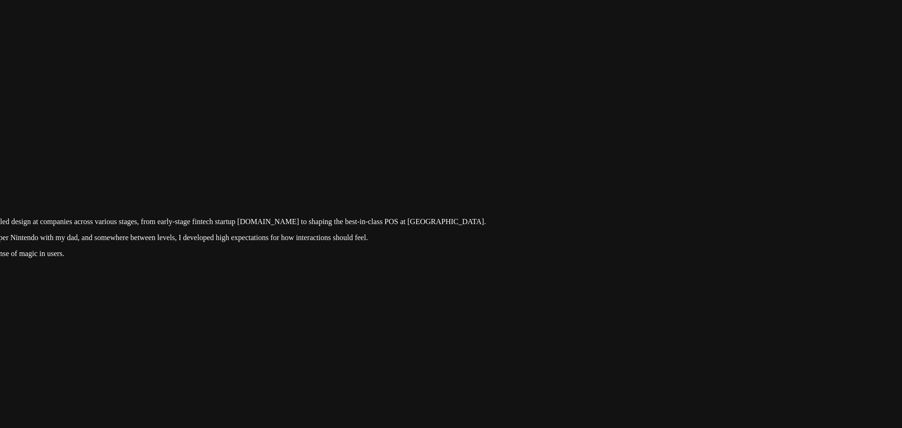
drag, startPoint x: 657, startPoint y: 173, endPoint x: 514, endPoint y: 275, distance: 175.8
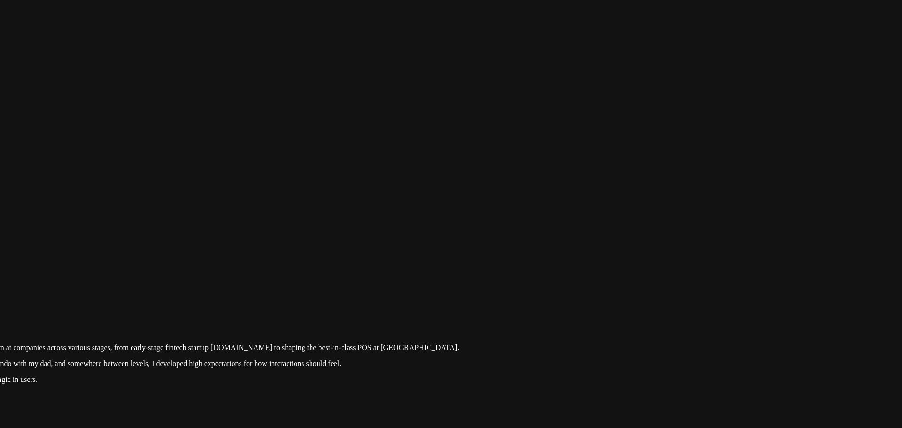
drag, startPoint x: 566, startPoint y: 248, endPoint x: 558, endPoint y: 292, distance: 45.4
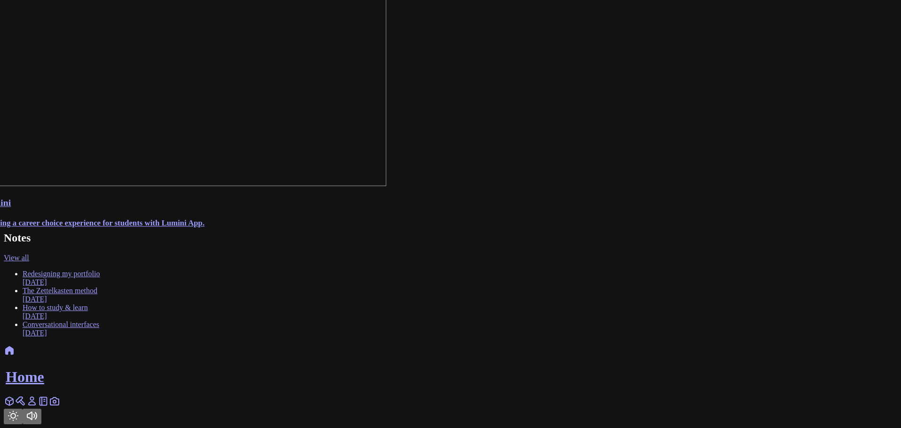
scroll to position [825, 0]
click at [15, 401] on icon at bounding box center [9, 401] width 11 height 11
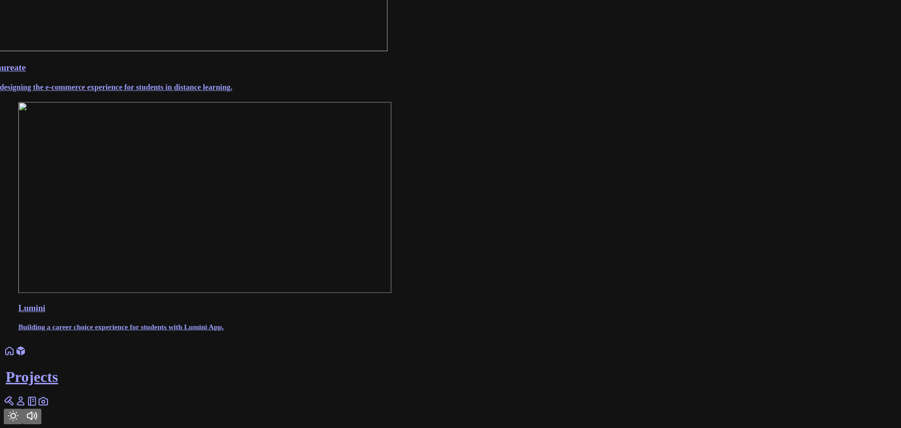
scroll to position [533, 0]
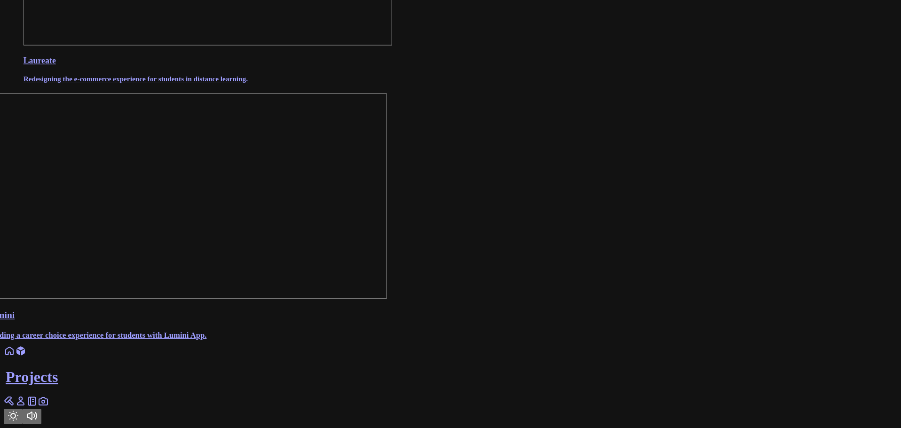
click at [15, 402] on icon at bounding box center [9, 401] width 11 height 11
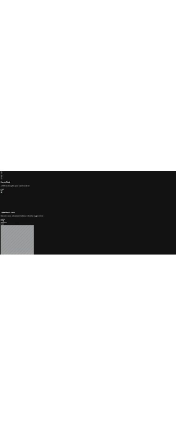
scroll to position [298, 0]
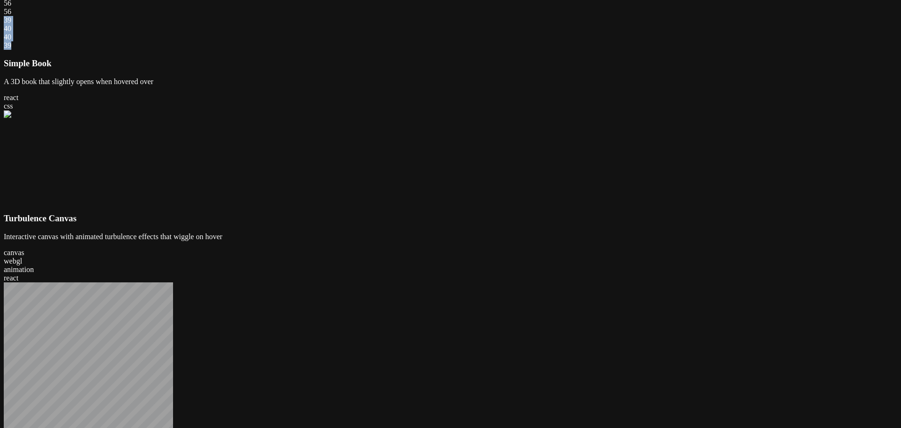
drag, startPoint x: 608, startPoint y: 235, endPoint x: 621, endPoint y: 242, distance: 14.5
click at [621, 50] on div "39 40 40 39" at bounding box center [450, 33] width 893 height 34
click at [621, 33] on div "40" at bounding box center [450, 28] width 893 height 8
drag, startPoint x: 591, startPoint y: 228, endPoint x: 620, endPoint y: 248, distance: 34.9
click at [620, 50] on div "45 46 46 45" at bounding box center [450, 33] width 893 height 34
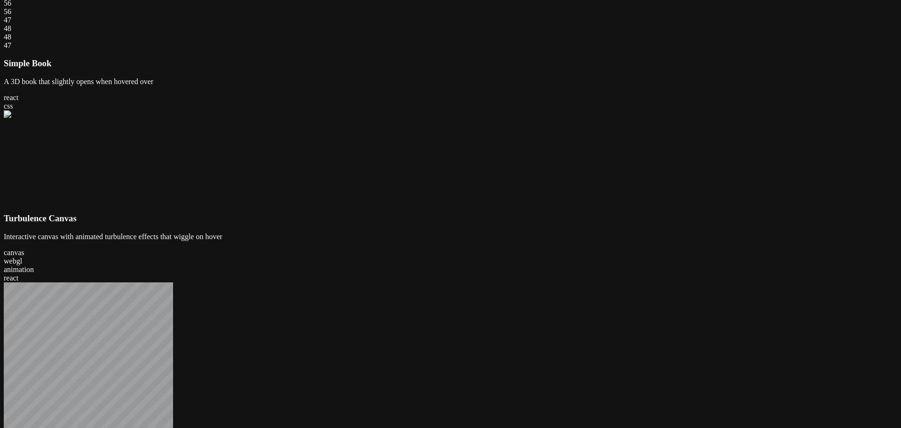
click at [620, 50] on div "47" at bounding box center [450, 45] width 893 height 8
drag, startPoint x: 597, startPoint y: 232, endPoint x: 612, endPoint y: 237, distance: 15.3
click at [612, 50] on div "49 50 50 49" at bounding box center [450, 33] width 893 height 34
click at [612, 50] on div "50 51 51 50" at bounding box center [450, 33] width 893 height 34
drag, startPoint x: 612, startPoint y: 237, endPoint x: 627, endPoint y: 244, distance: 16.2
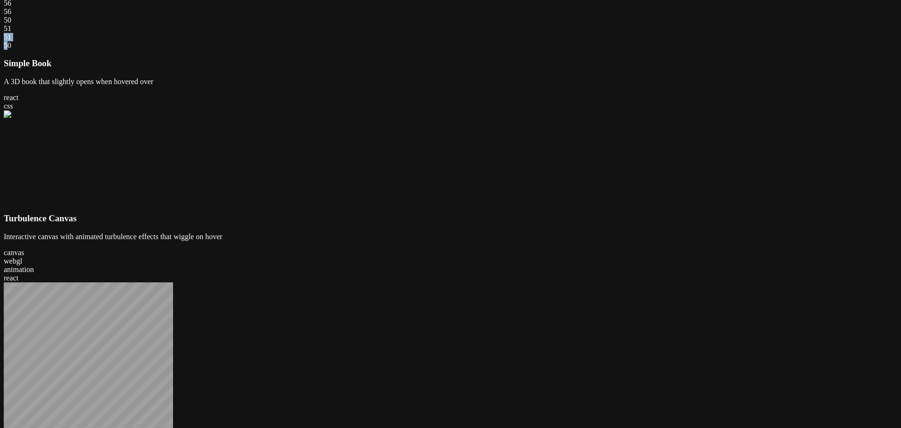
click at [627, 50] on div "50 51 51 50" at bounding box center [450, 33] width 893 height 34
click at [603, 41] on div "52" at bounding box center [450, 37] width 893 height 8
drag, startPoint x: 604, startPoint y: 237, endPoint x: 629, endPoint y: 246, distance: 26.3
click at [629, 50] on div "53 54 54 53" at bounding box center [450, 33] width 893 height 34
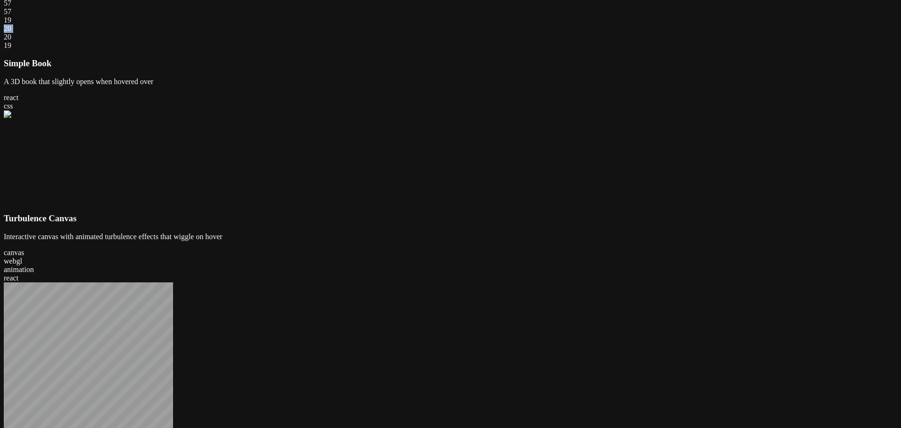
drag, startPoint x: 596, startPoint y: 225, endPoint x: 618, endPoint y: 233, distance: 23.1
click at [618, 50] on div "19 20 20 19" at bounding box center [450, 33] width 893 height 34
click at [606, 41] on div "21" at bounding box center [450, 37] width 893 height 8
drag, startPoint x: 598, startPoint y: 227, endPoint x: 620, endPoint y: 229, distance: 21.7
click at [620, 50] on div "20 21 21 20" at bounding box center [450, 33] width 893 height 34
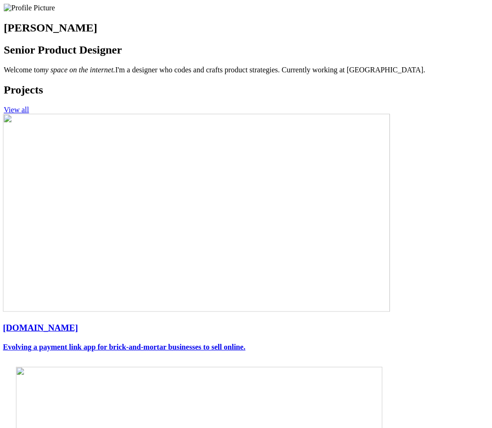
scroll to position [329, 0]
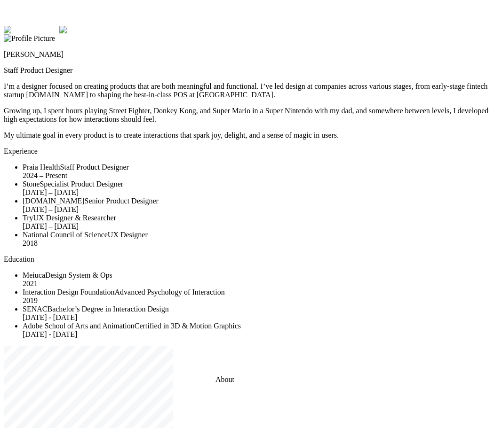
drag, startPoint x: 482, startPoint y: 312, endPoint x: 506, endPoint y: 334, distance: 32.3
drag, startPoint x: 479, startPoint y: 163, endPoint x: 424, endPoint y: 195, distance: 64.4
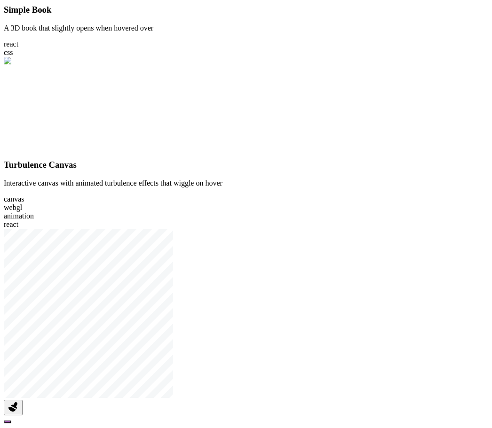
scroll to position [376, 0]
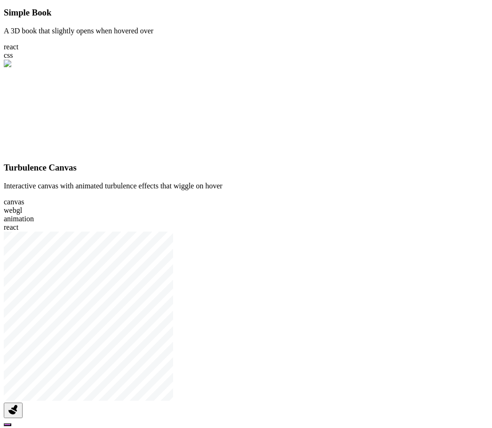
scroll to position [376, 0]
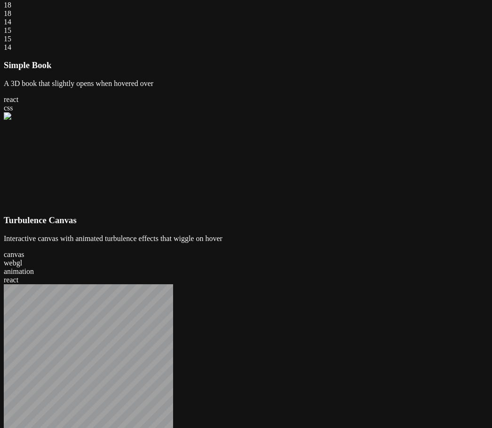
scroll to position [329, 0]
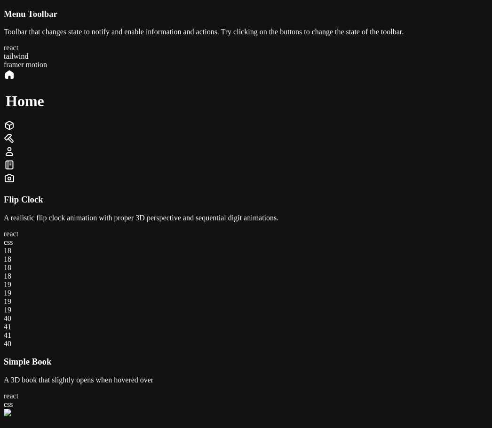
scroll to position [329, 0]
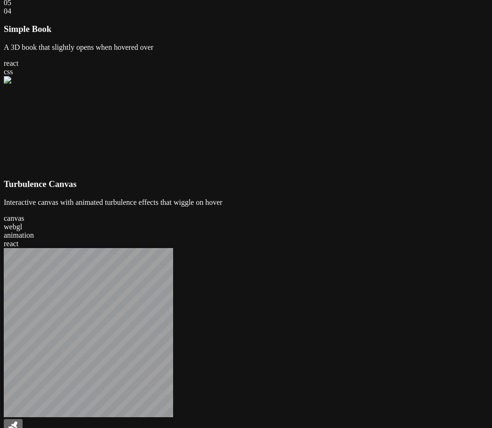
scroll to position [329, 0]
